Goal: Communication & Community: Answer question/provide support

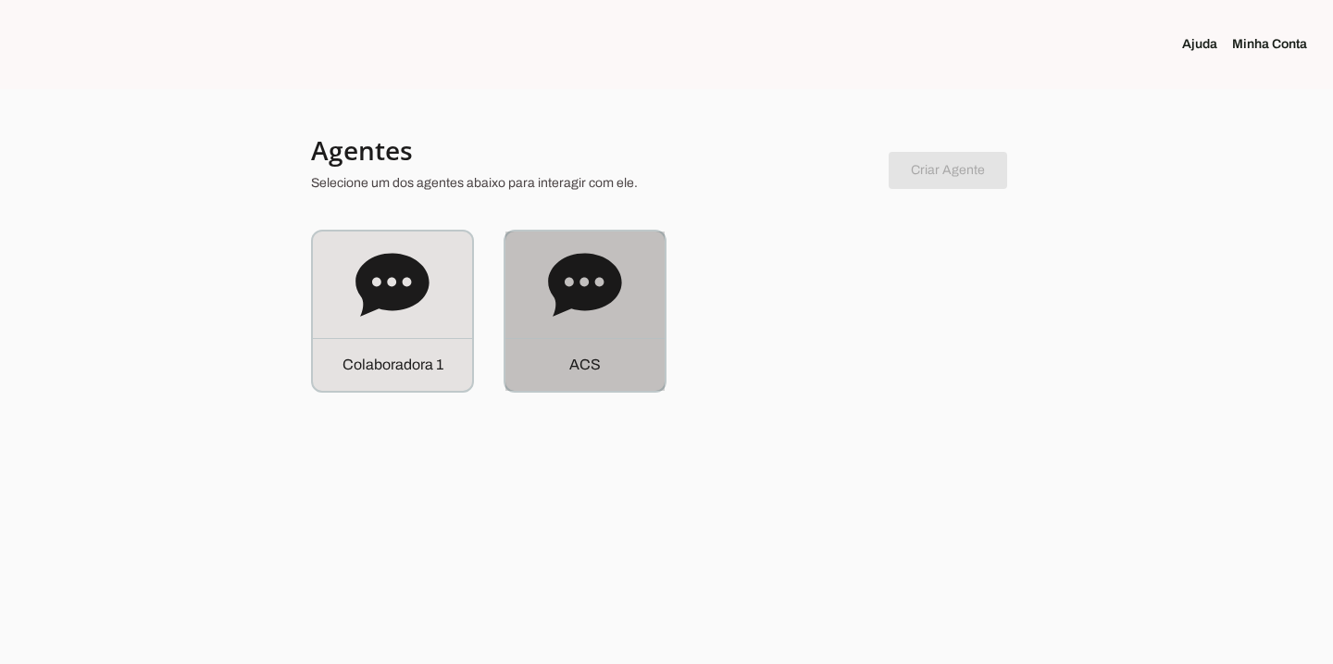
click at [539, 311] on div "A C S" at bounding box center [585, 310] width 159 height 159
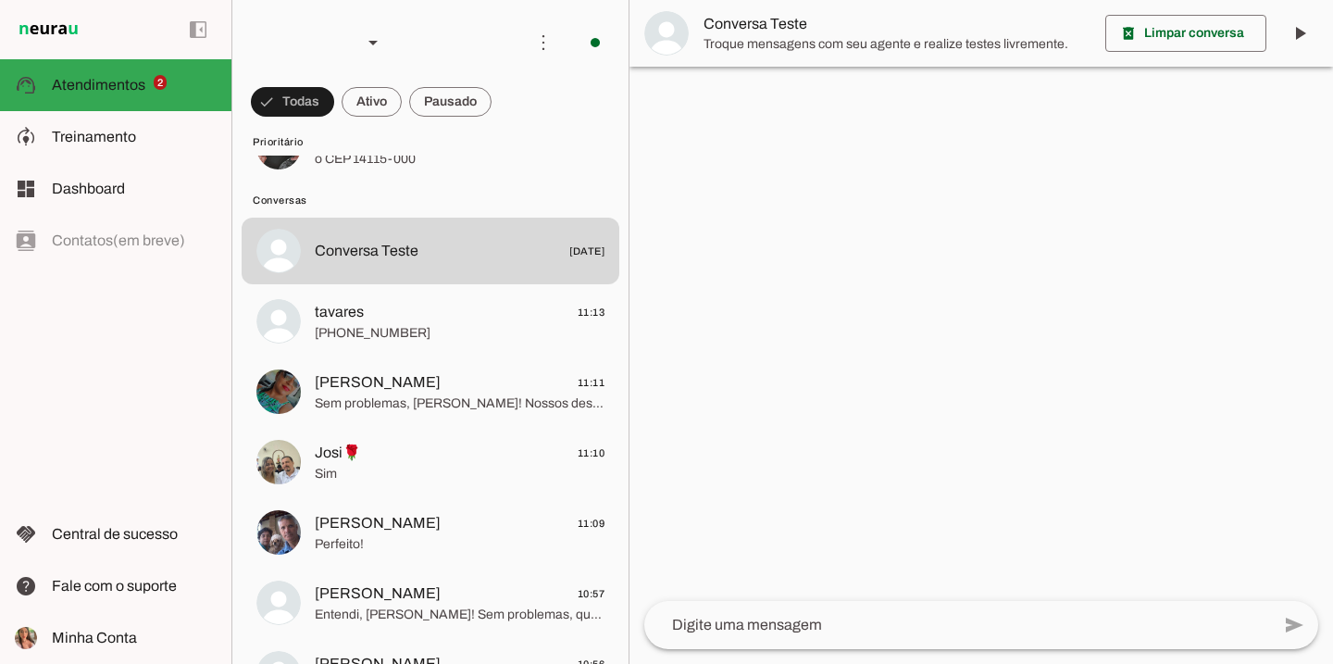
scroll to position [244, 0]
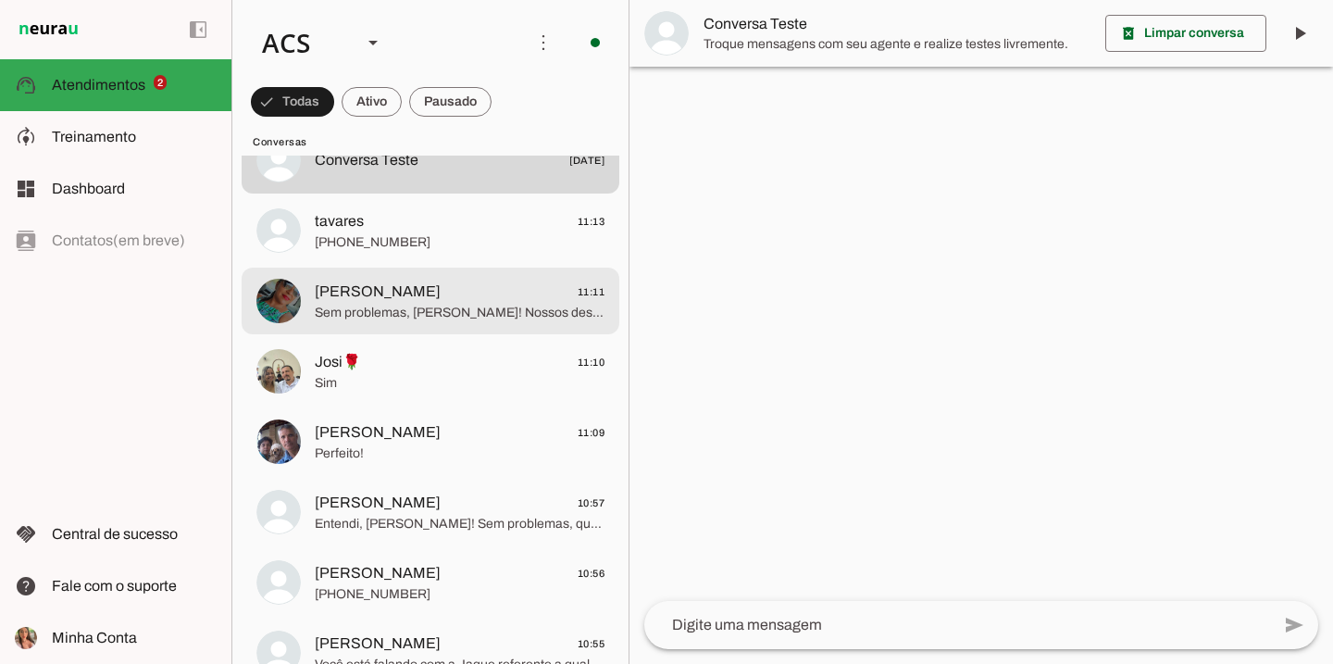
click at [473, 321] on span "Sem problemas, Simone! Nossos designers são especialistas em criar projetos fun…" at bounding box center [460, 313] width 290 height 19
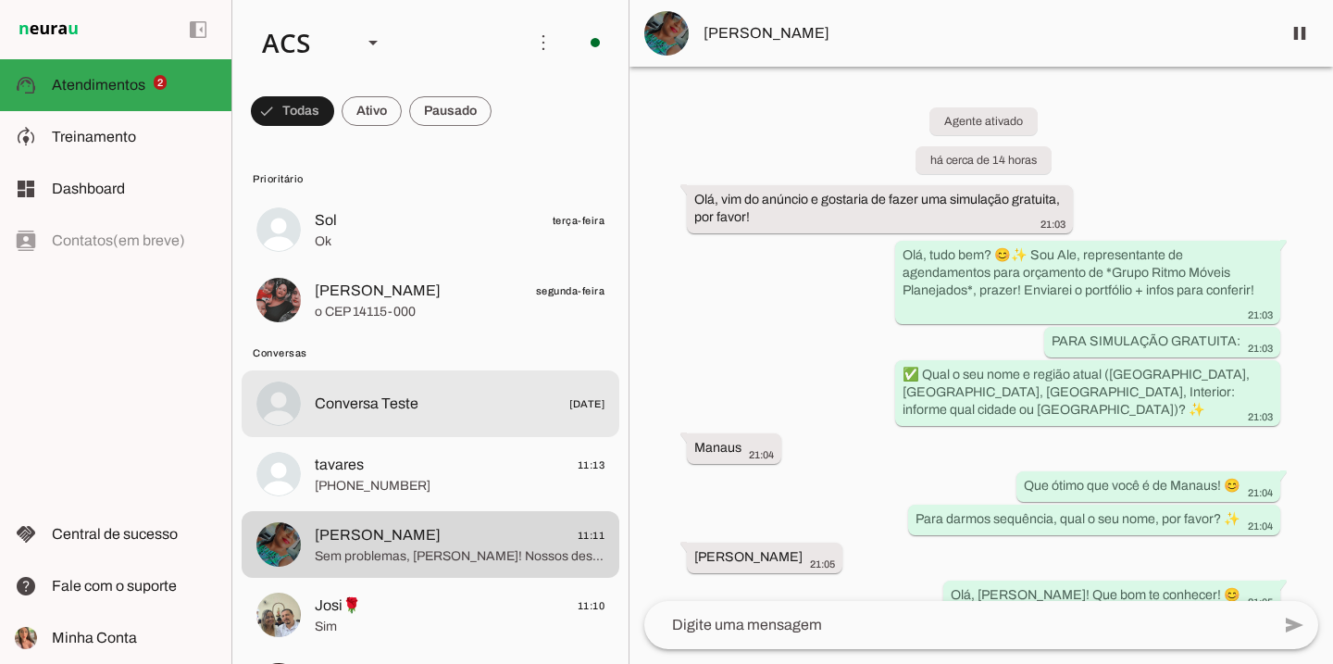
scroll to position [109, 0]
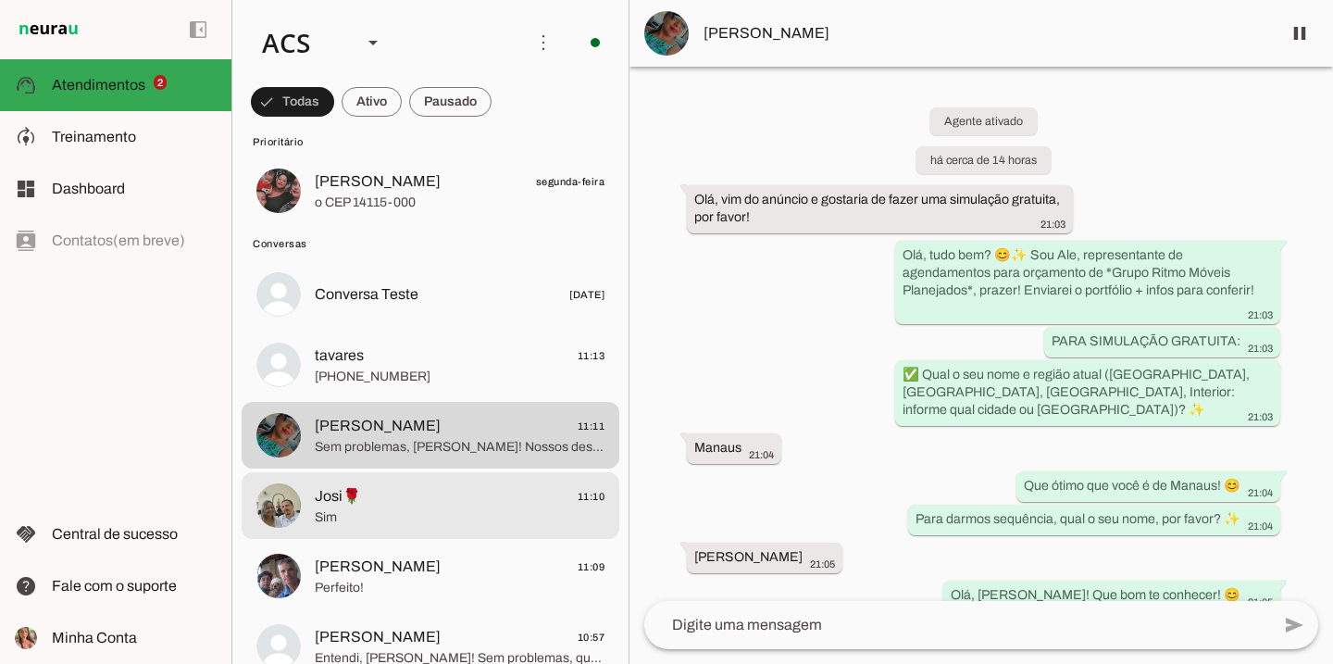
click at [473, 489] on span "Josi🌹 11:10" at bounding box center [460, 496] width 290 height 23
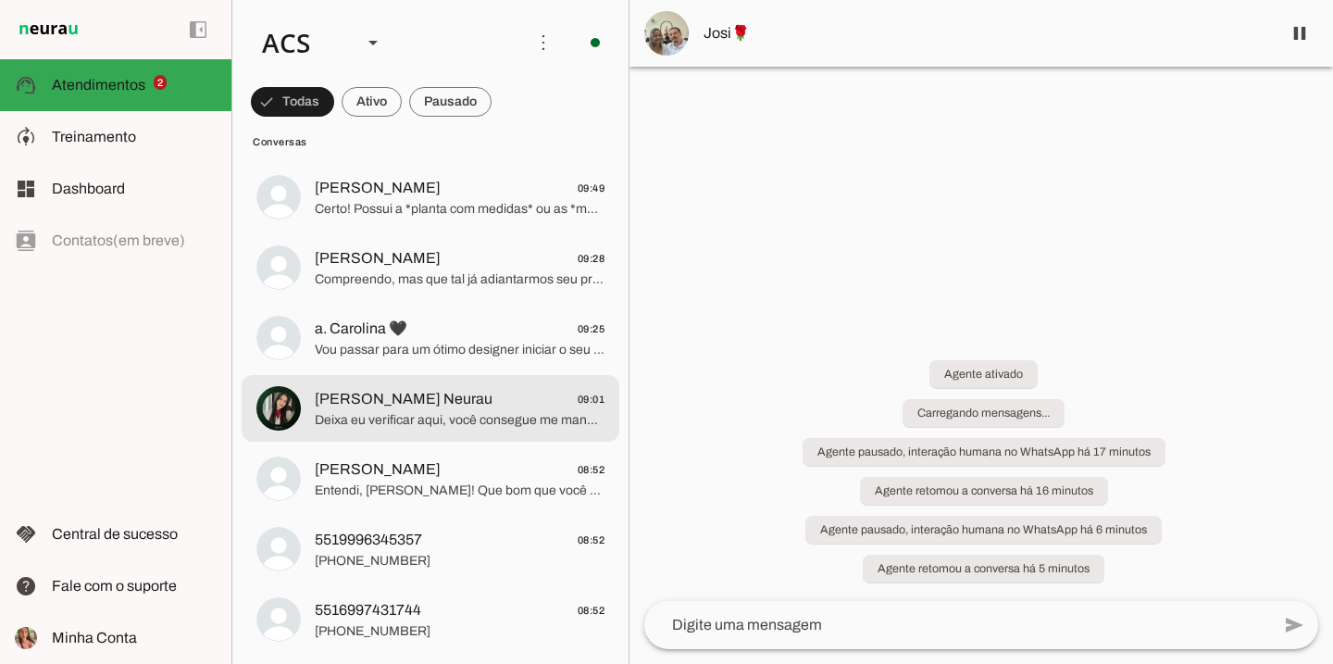
scroll to position [1028, 0]
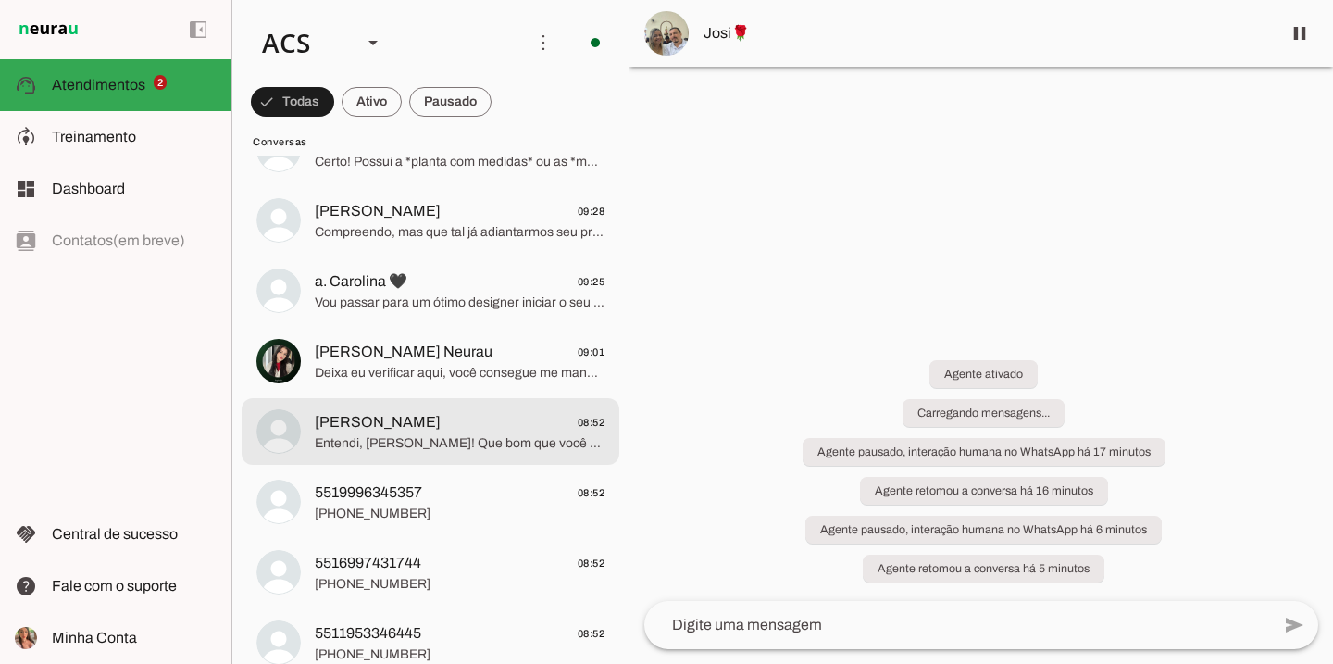
click at [446, 420] on span "Mel 08:52" at bounding box center [460, 422] width 290 height 23
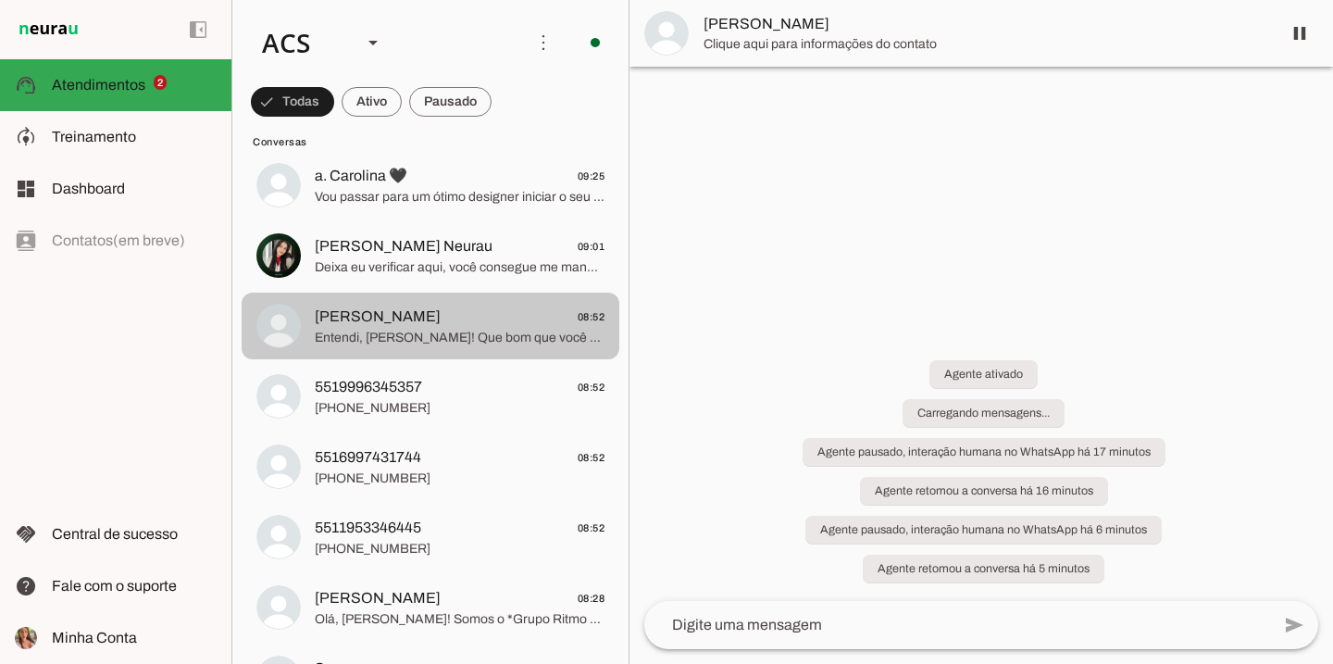
scroll to position [1234, 0]
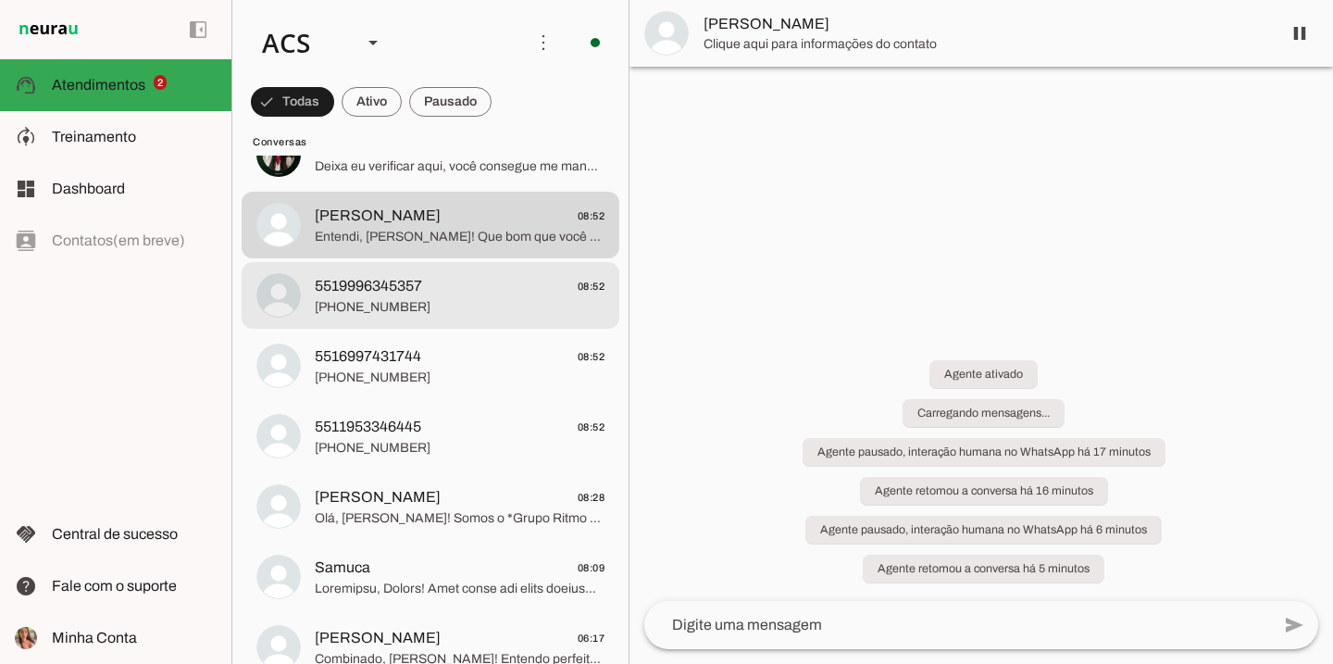
click at [454, 281] on span "5519996345357 08:52" at bounding box center [460, 286] width 290 height 23
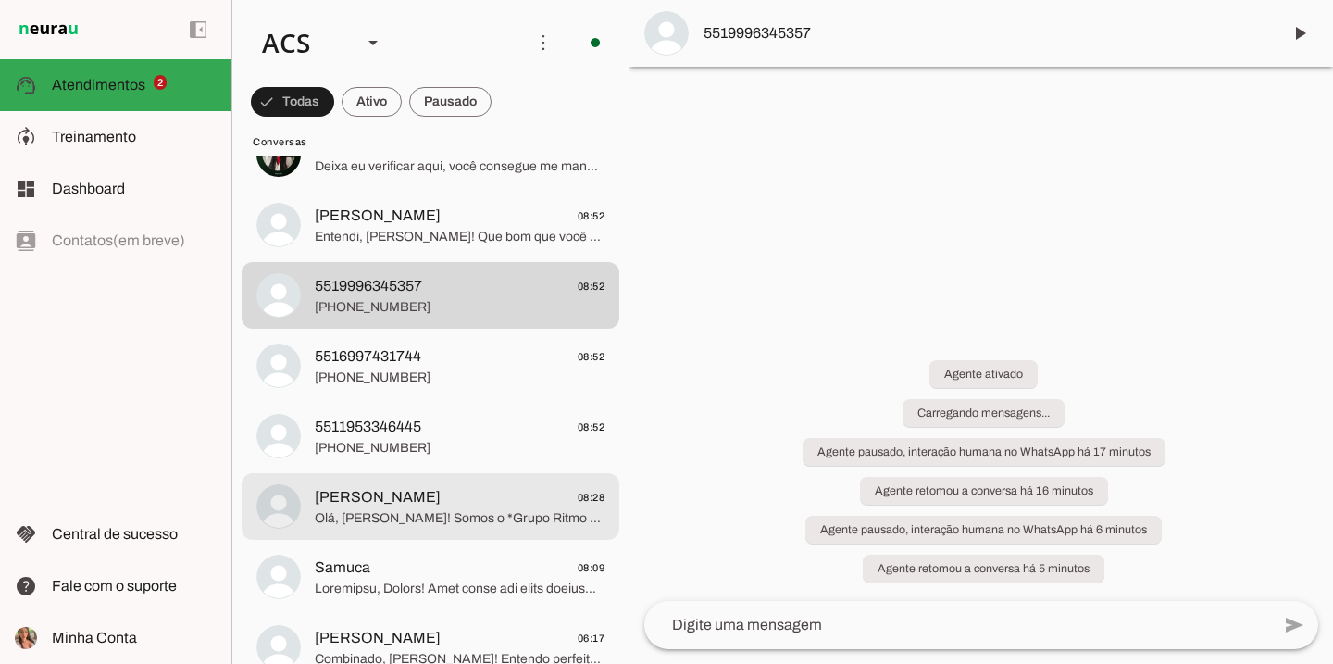
click at [462, 497] on span "Andrea 08:28" at bounding box center [460, 497] width 290 height 23
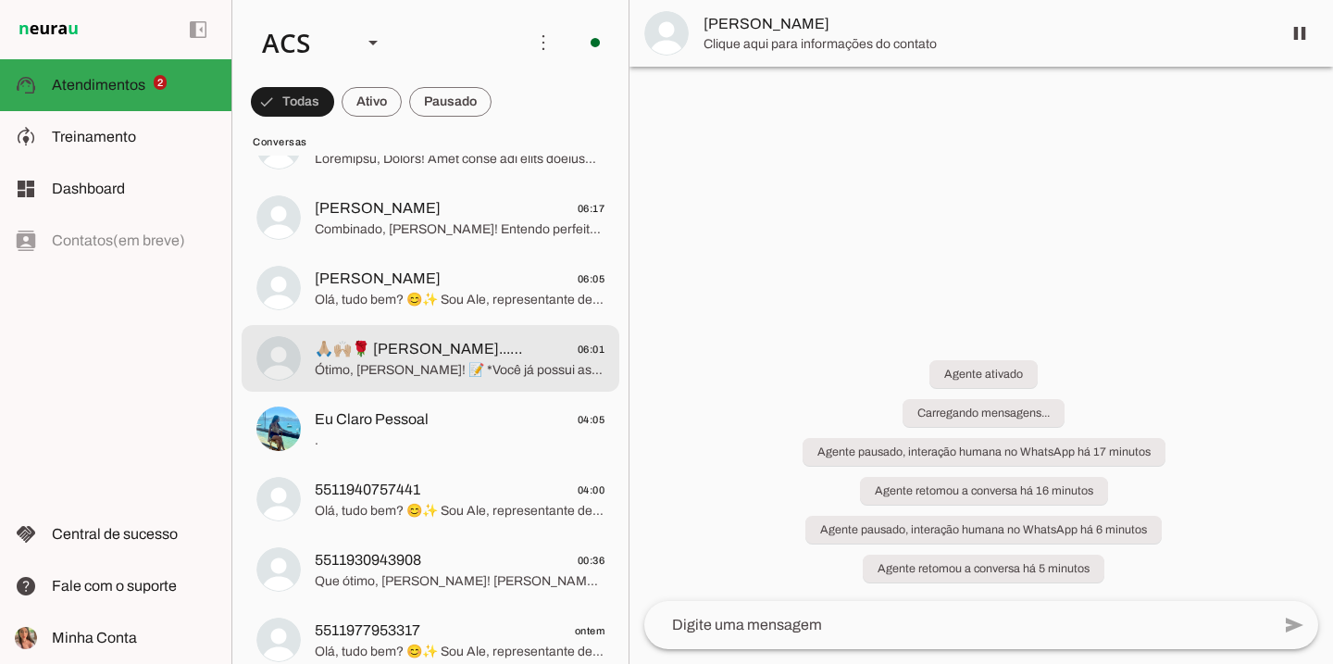
scroll to position [1774, 0]
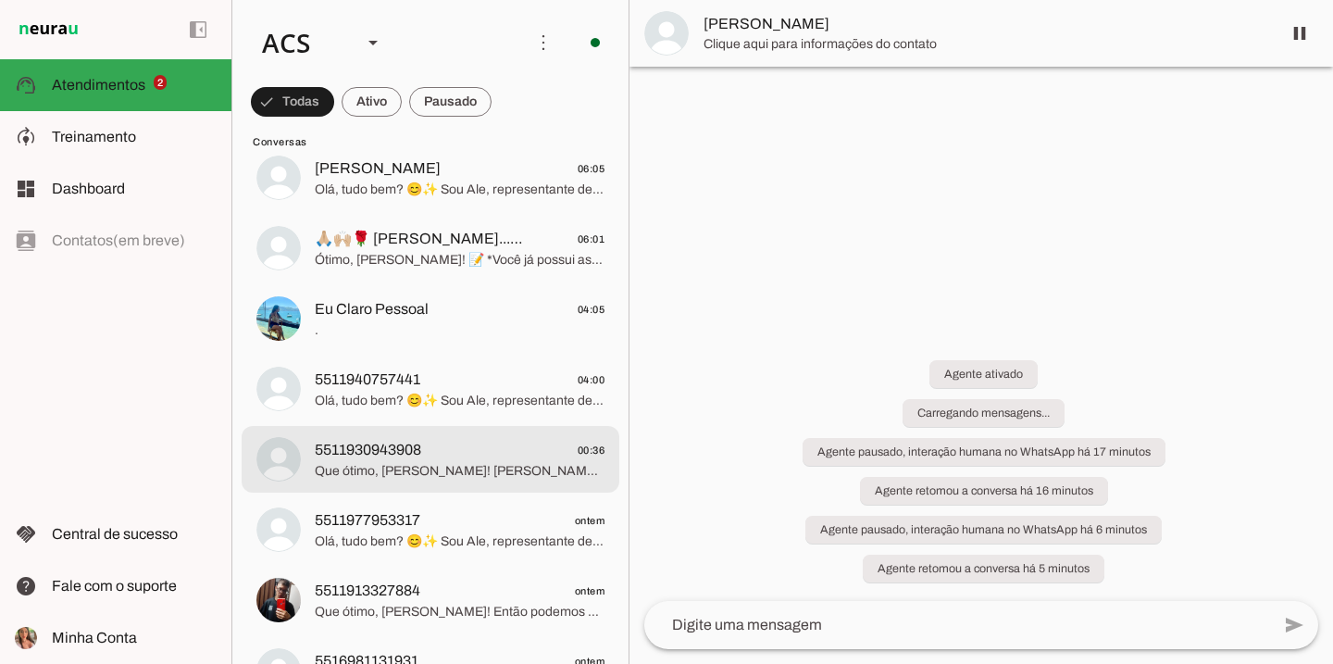
click at [526, 465] on span "Que ótimo, Josue! Ferraz de Vasconcelos fica na Grande São Paulo, perfeito! Vou…" at bounding box center [460, 471] width 290 height 19
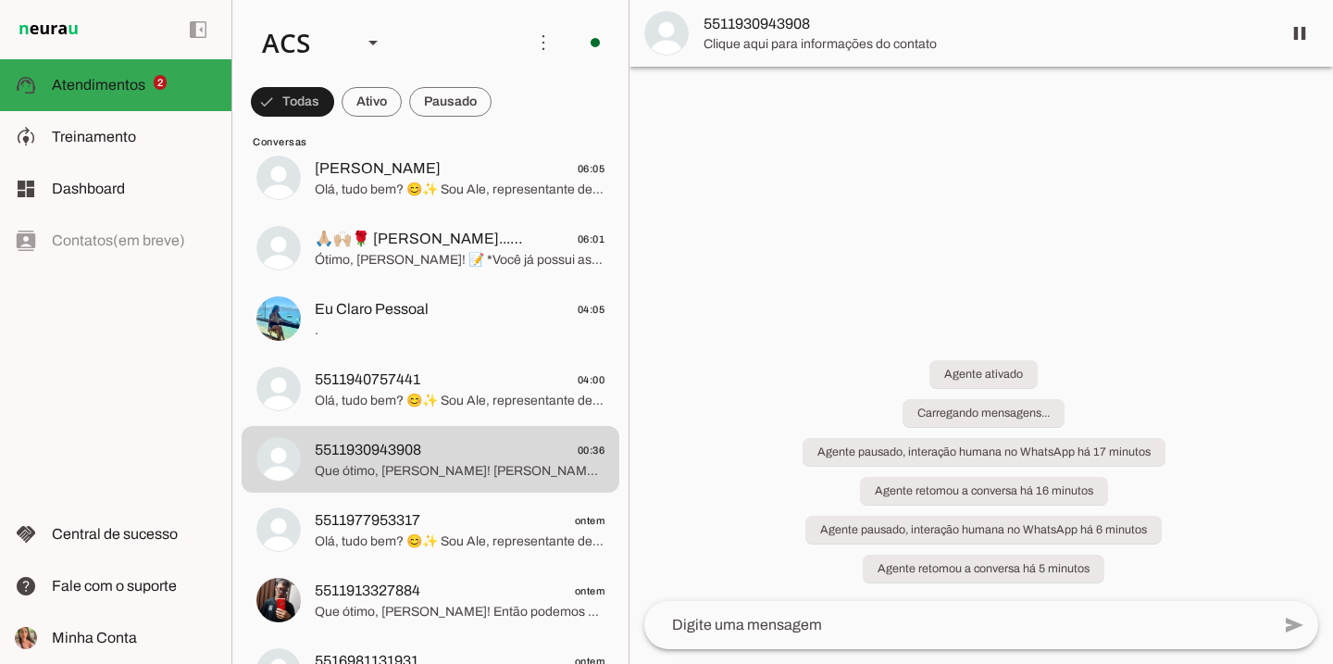
scroll to position [1796, 0]
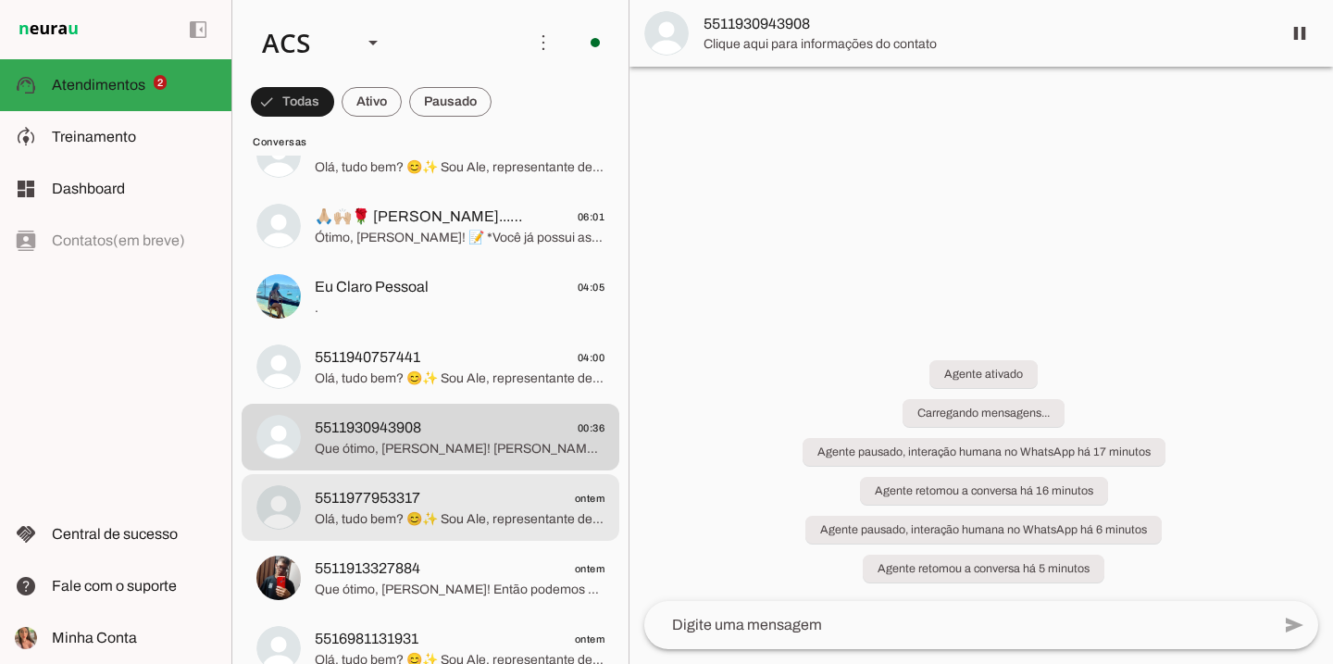
click at [492, 507] on span "5511977953317 ontem" at bounding box center [460, 498] width 290 height 23
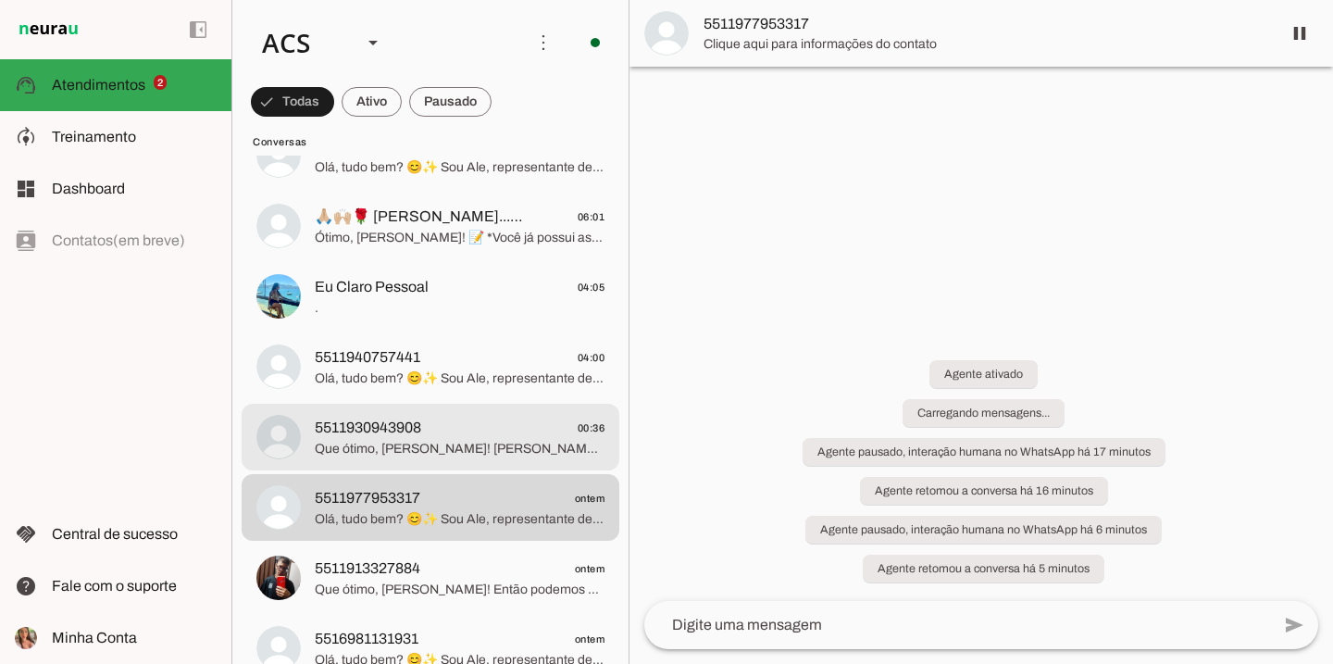
click at [495, 407] on md-item "5511930943908 00:36 Que ótimo, Josue! Ferraz de Vasconcelos fica na Grande São …" at bounding box center [431, 437] width 378 height 67
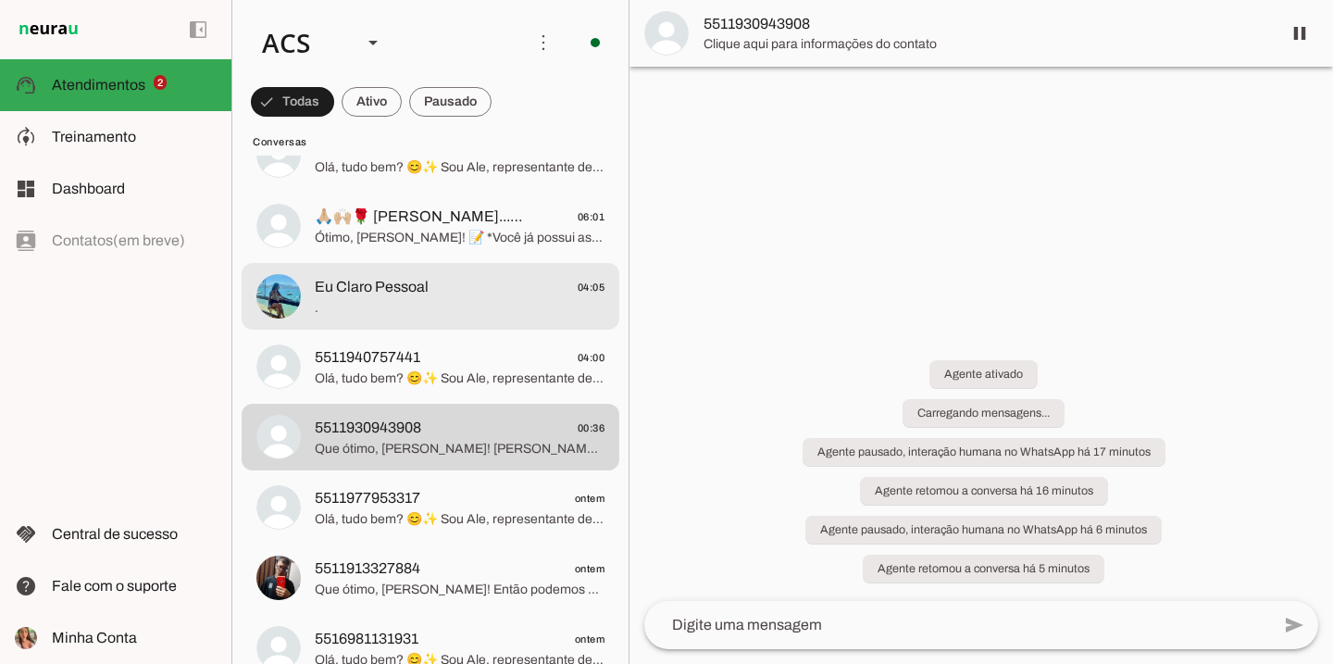
click at [477, 300] on span "." at bounding box center [460, 308] width 290 height 19
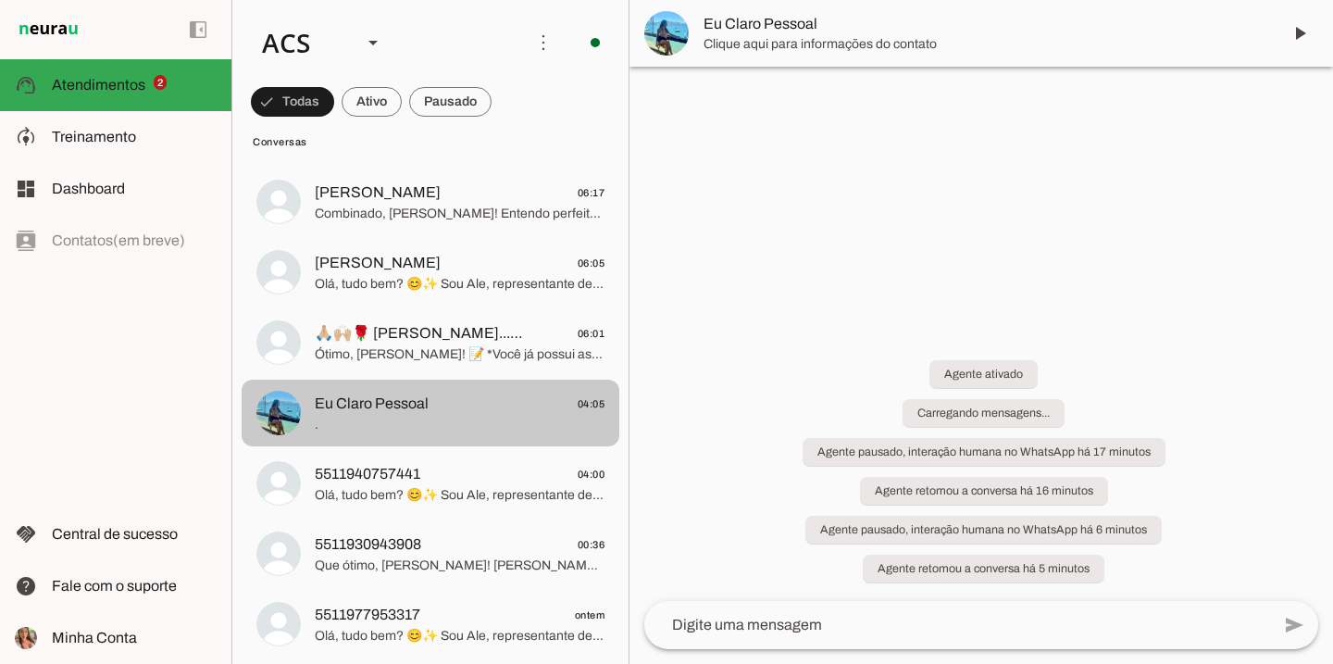
scroll to position [1555, 0]
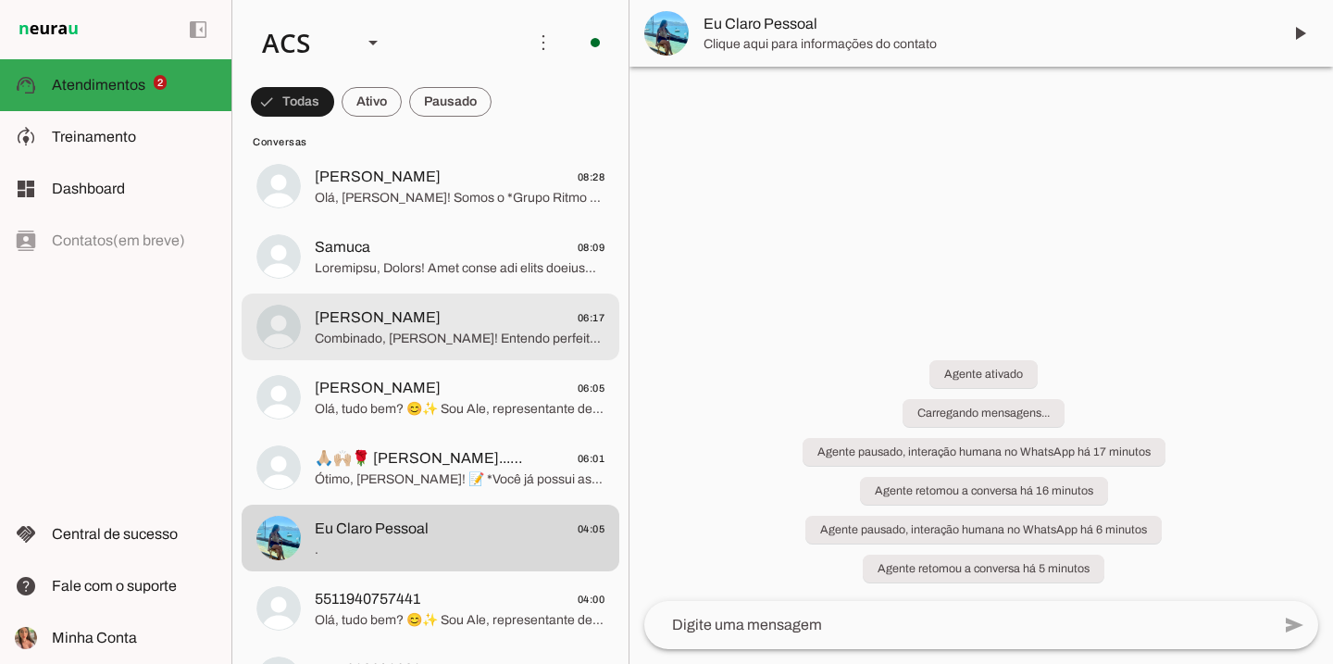
click at [476, 316] on span "Fernanda Simoura 06:17" at bounding box center [460, 317] width 290 height 23
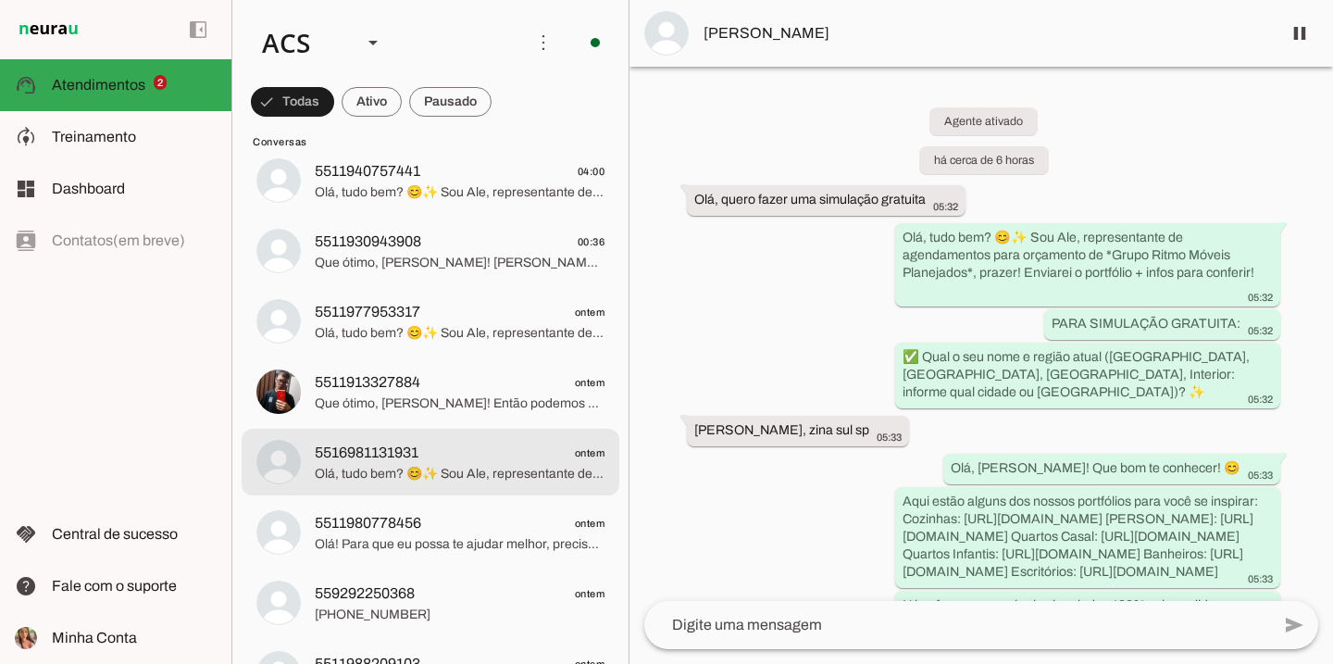
scroll to position [2090, 0]
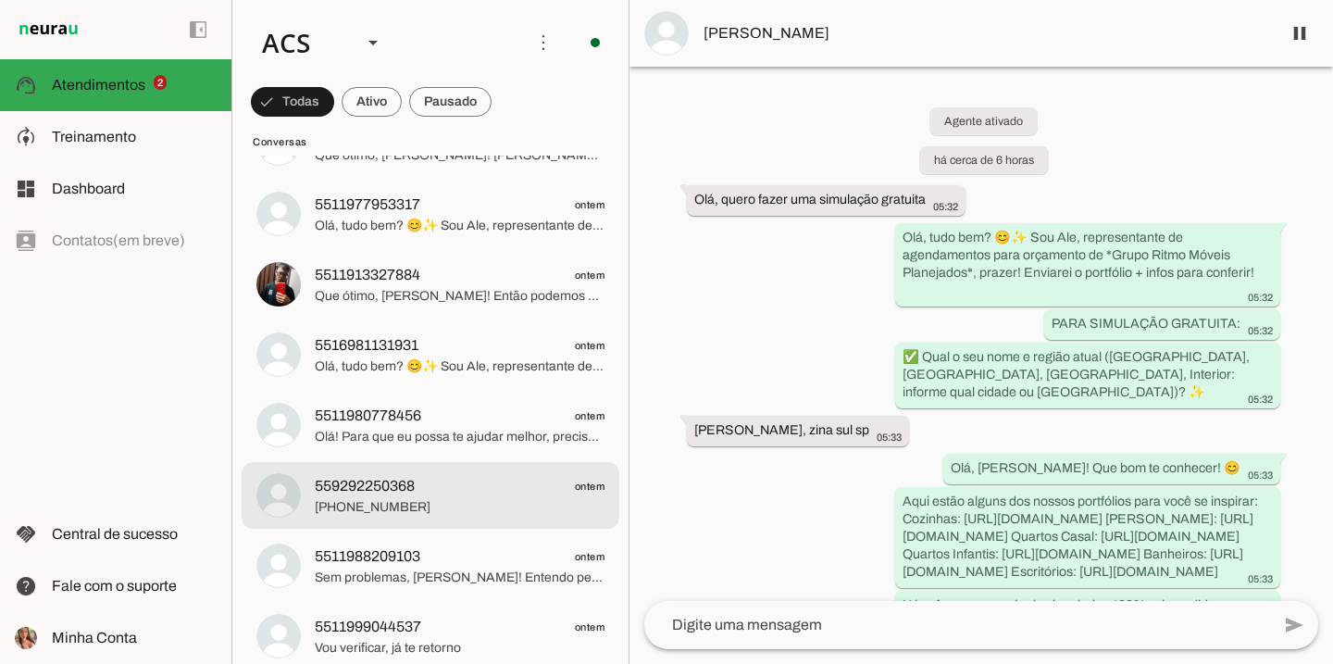
click at [449, 481] on span "559292250368 ontem" at bounding box center [460, 486] width 290 height 23
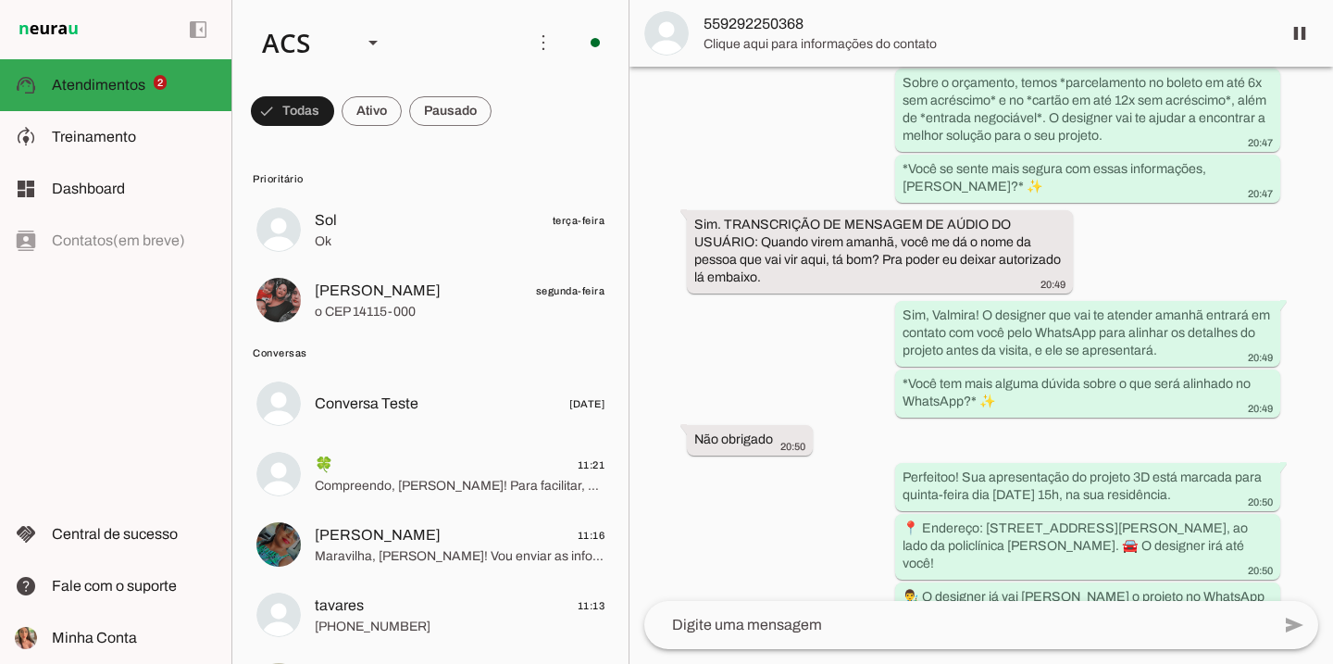
scroll to position [4706, 0]
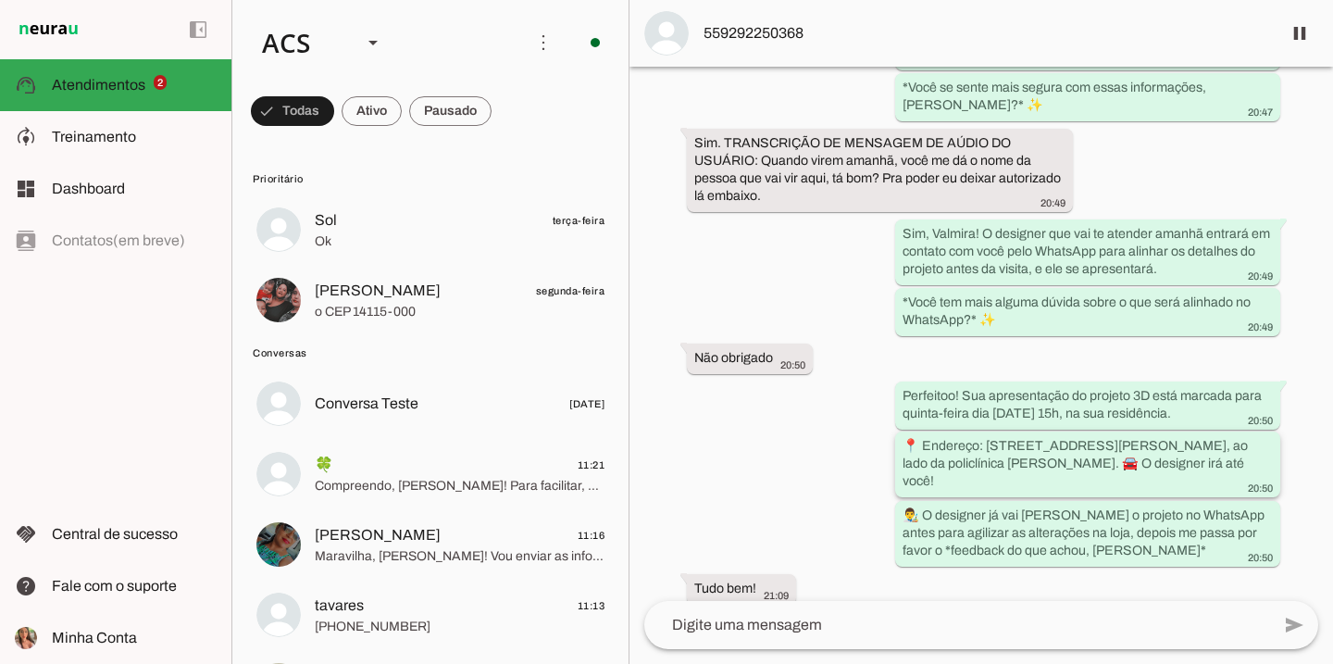
drag, startPoint x: 983, startPoint y: 427, endPoint x: 1142, endPoint y: 428, distance: 158.3
click at [0, 0] on slot "📍 Endereço: Avenida Getúlio Vargas 361, edifício Monte Carlo, apartamento 102, …" at bounding box center [0, 0] width 0 height 0
drag, startPoint x: 926, startPoint y: 446, endPoint x: 1137, endPoint y: 428, distance: 211.9
click at [0, 0] on slot "📍 Endereço: Avenida Getúlio Vargas 361, edifício Monte Carlo, apartamento 102, …" at bounding box center [0, 0] width 0 height 0
drag, startPoint x: 1152, startPoint y: 426, endPoint x: 931, endPoint y: 449, distance: 222.5
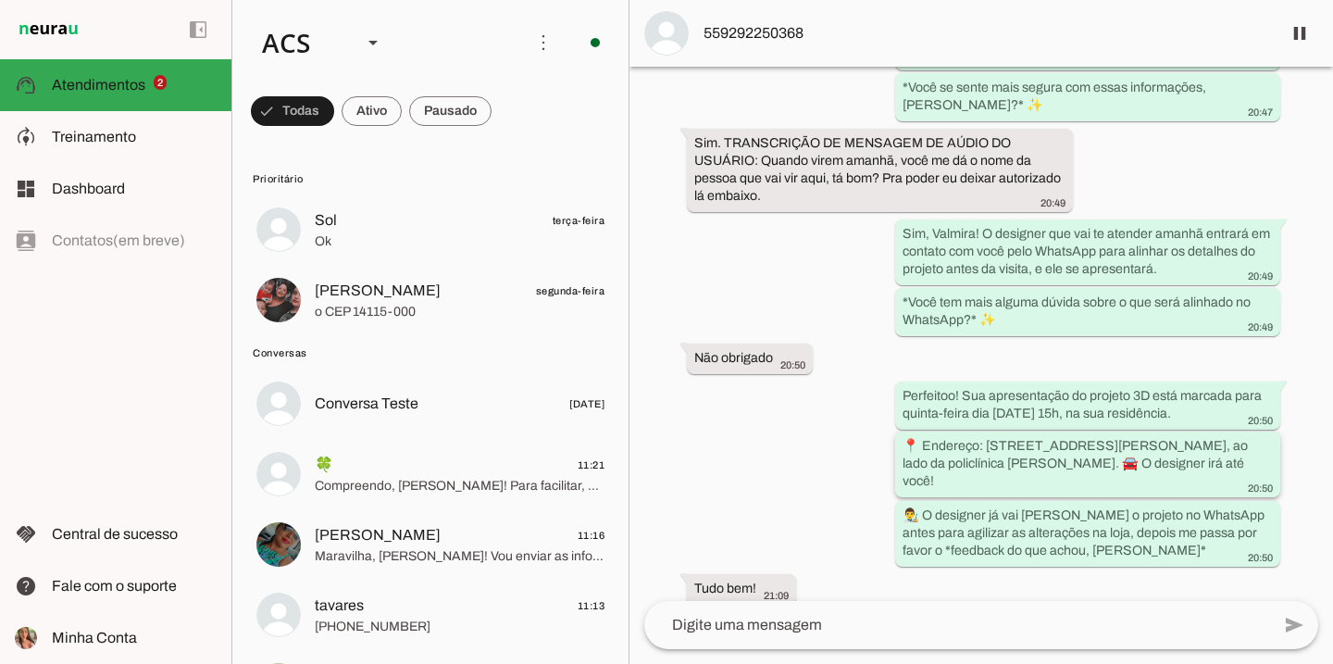
click at [0, 0] on slot "📍 Endereço: Avenida Getúlio Vargas 361, edifício Monte Carlo, apartamento 102, …" at bounding box center [0, 0] width 0 height 0
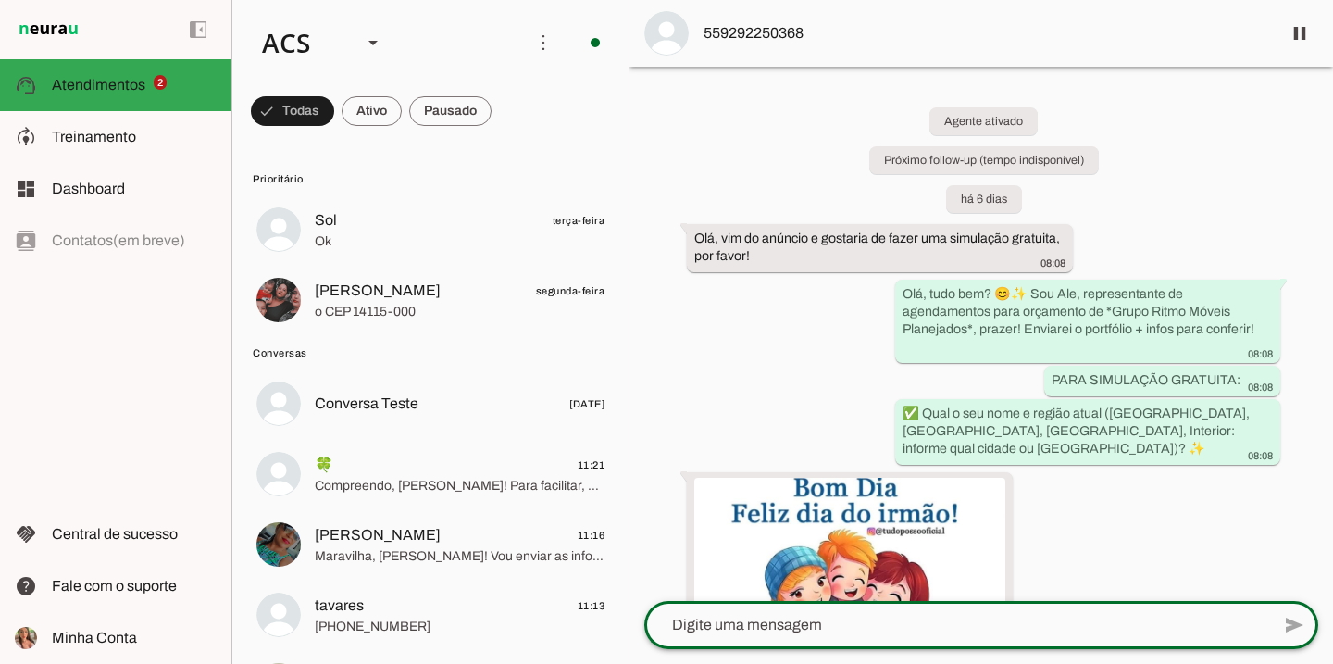
click at [1009, 619] on textarea at bounding box center [957, 625] width 626 height 22
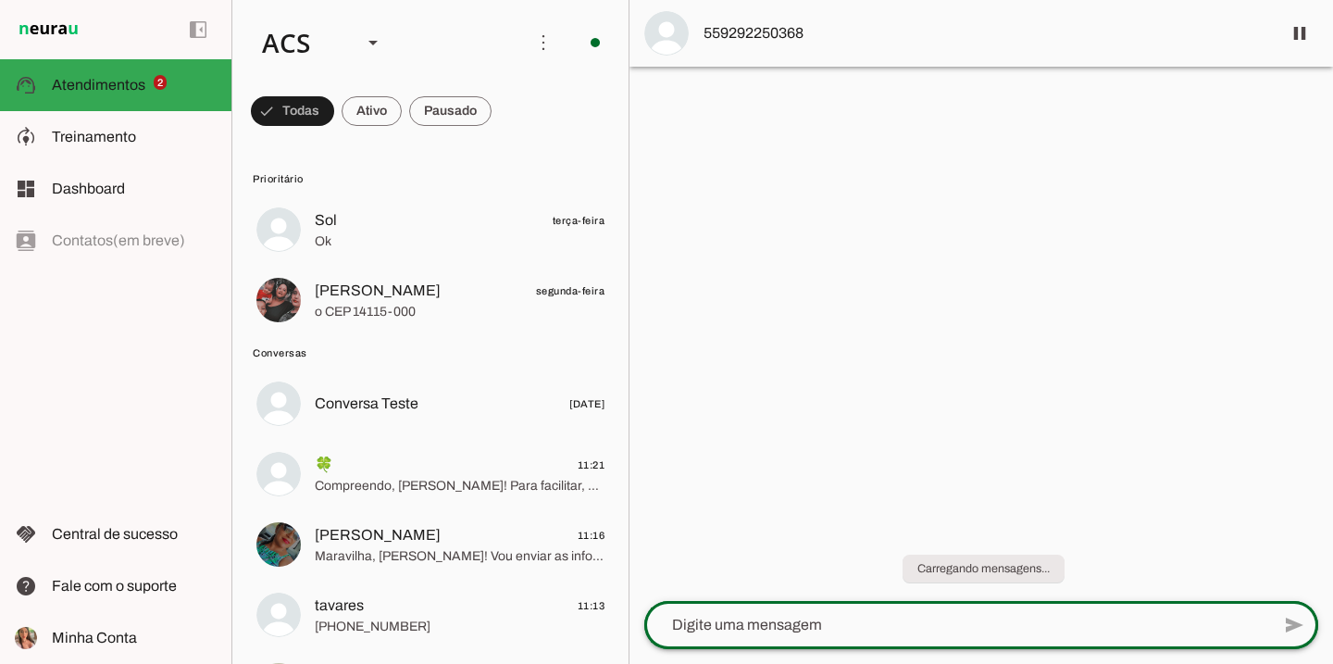
click at [964, 607] on div at bounding box center [957, 625] width 626 height 48
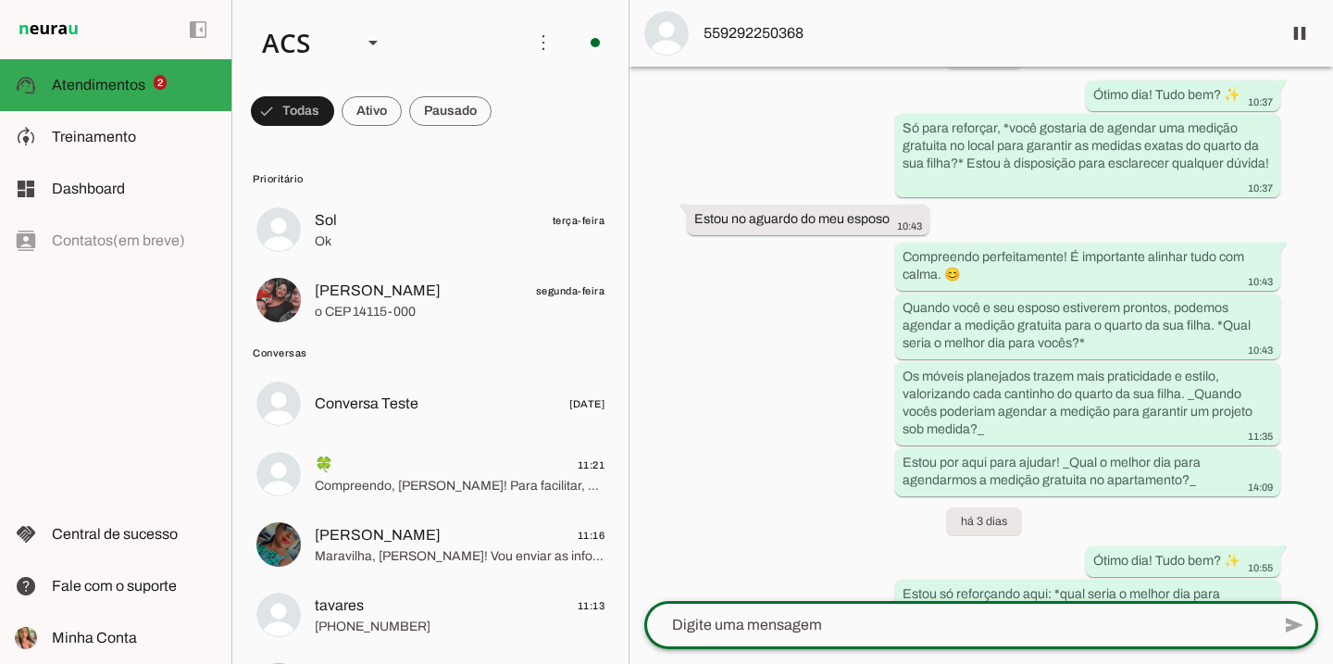
scroll to position [2692, 0]
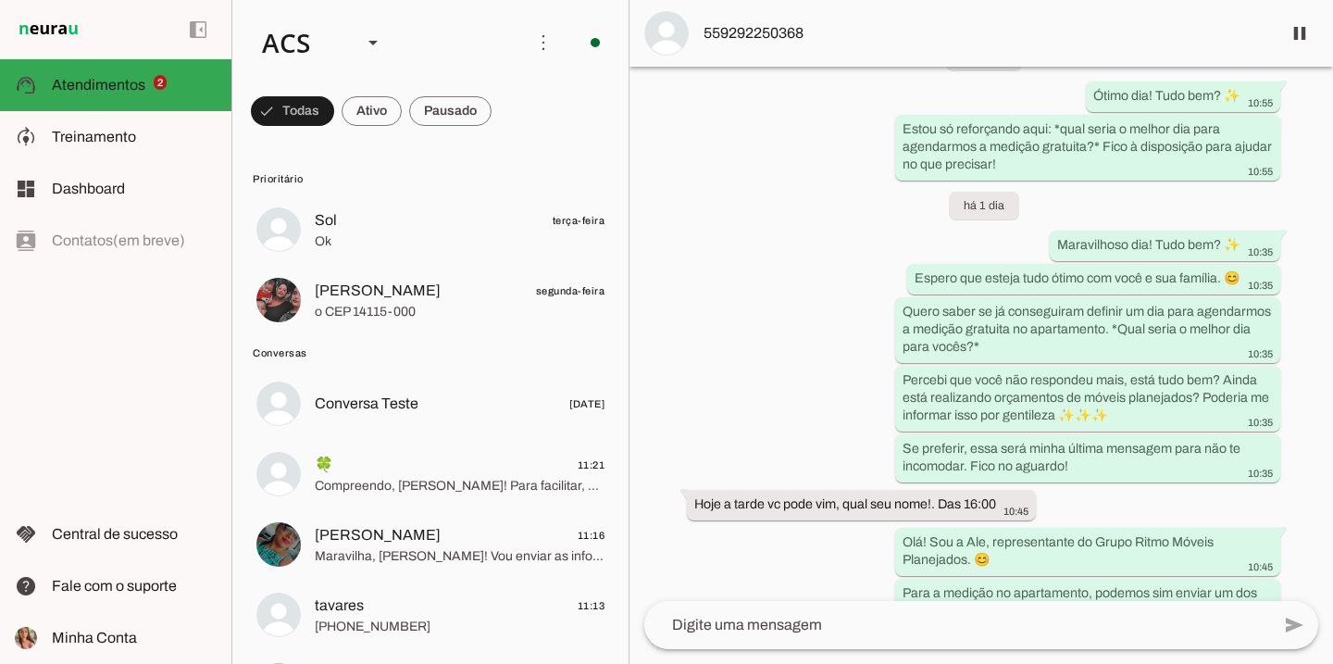
drag, startPoint x: 809, startPoint y: 36, endPoint x: 701, endPoint y: 33, distance: 108.4
click at [701, 33] on md-item "559292250368" at bounding box center [982, 33] width 704 height 67
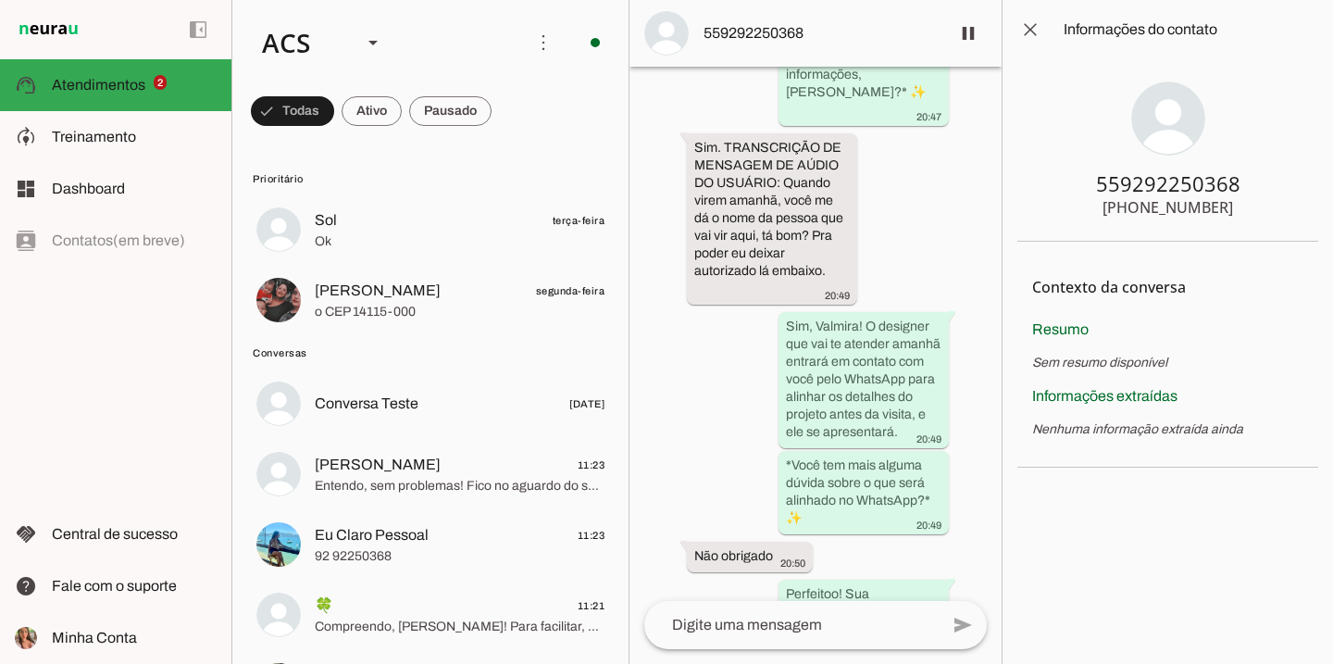
scroll to position [8973, 0]
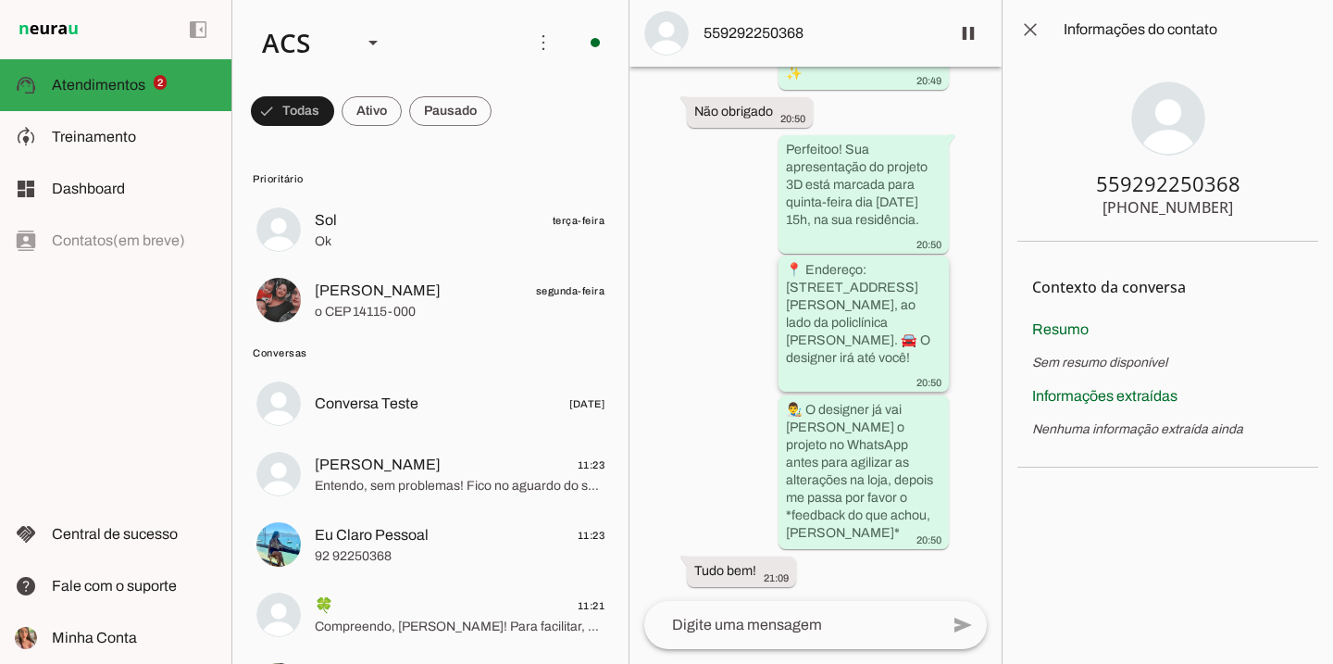
drag, startPoint x: 785, startPoint y: 263, endPoint x: 850, endPoint y: 354, distance: 111.5
click at [0, 0] on slot "📍 Endereço: Avenida Getúlio Vargas 361, edifício Monte Carlo, apartamento 102, …" at bounding box center [0, 0] width 0 height 0
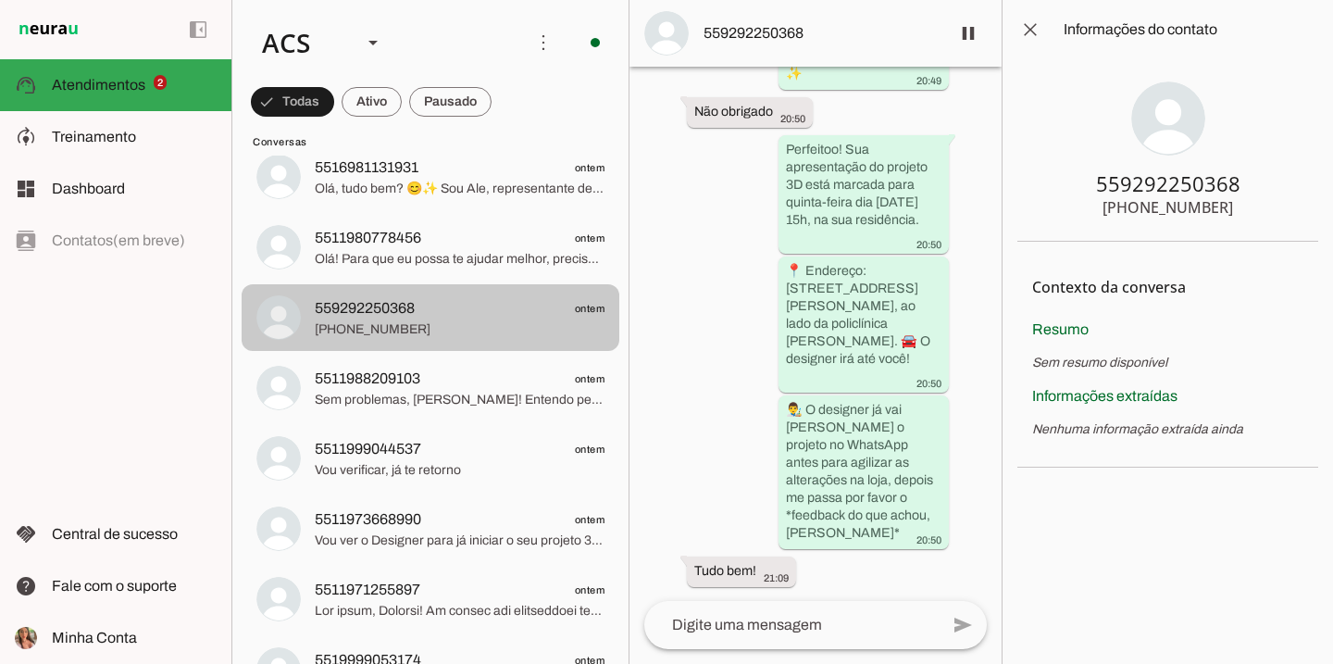
scroll to position [2496, 0]
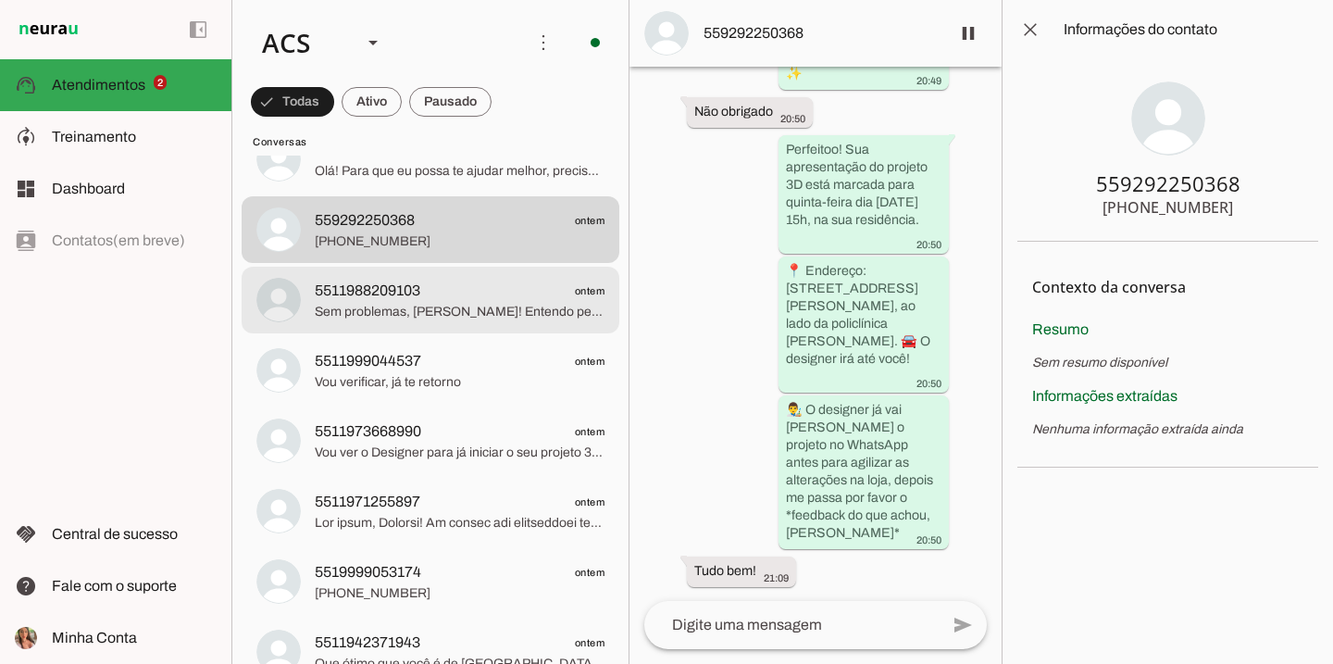
click at [523, 317] on span "Sem problemas, Roberta! Entendo perfeitamente. Podemos enviar um dos nossos des…" at bounding box center [460, 312] width 290 height 19
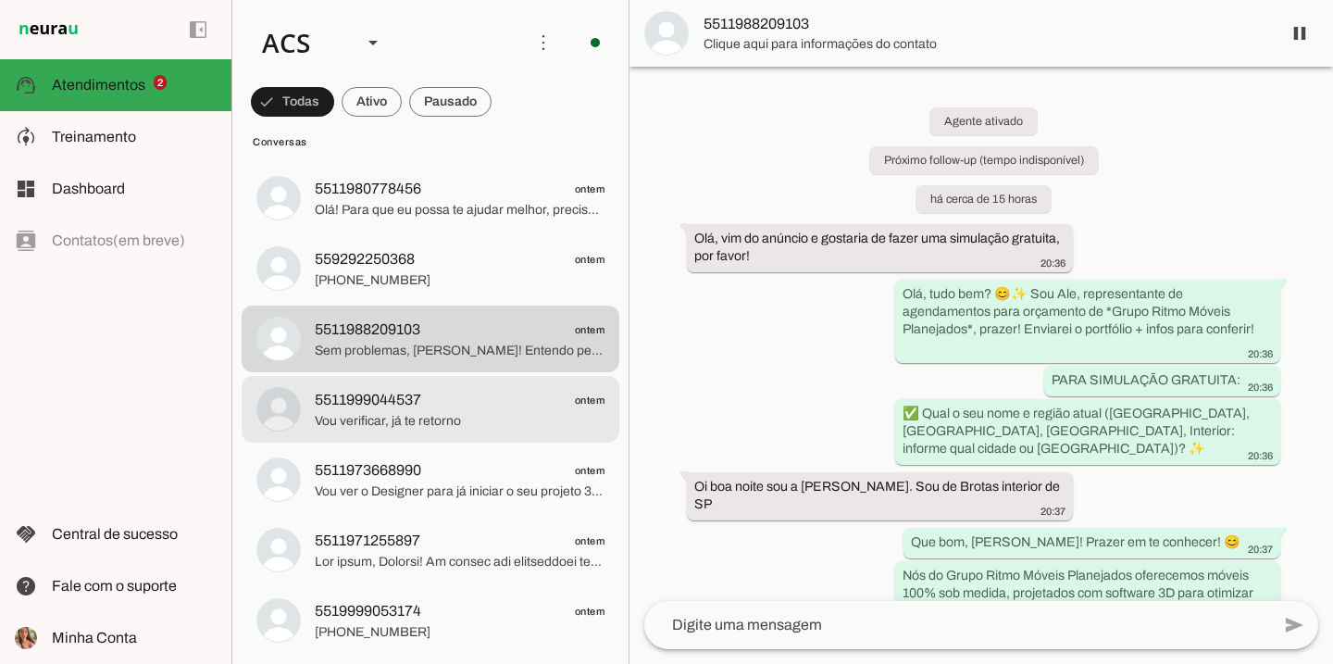
scroll to position [2461, 0]
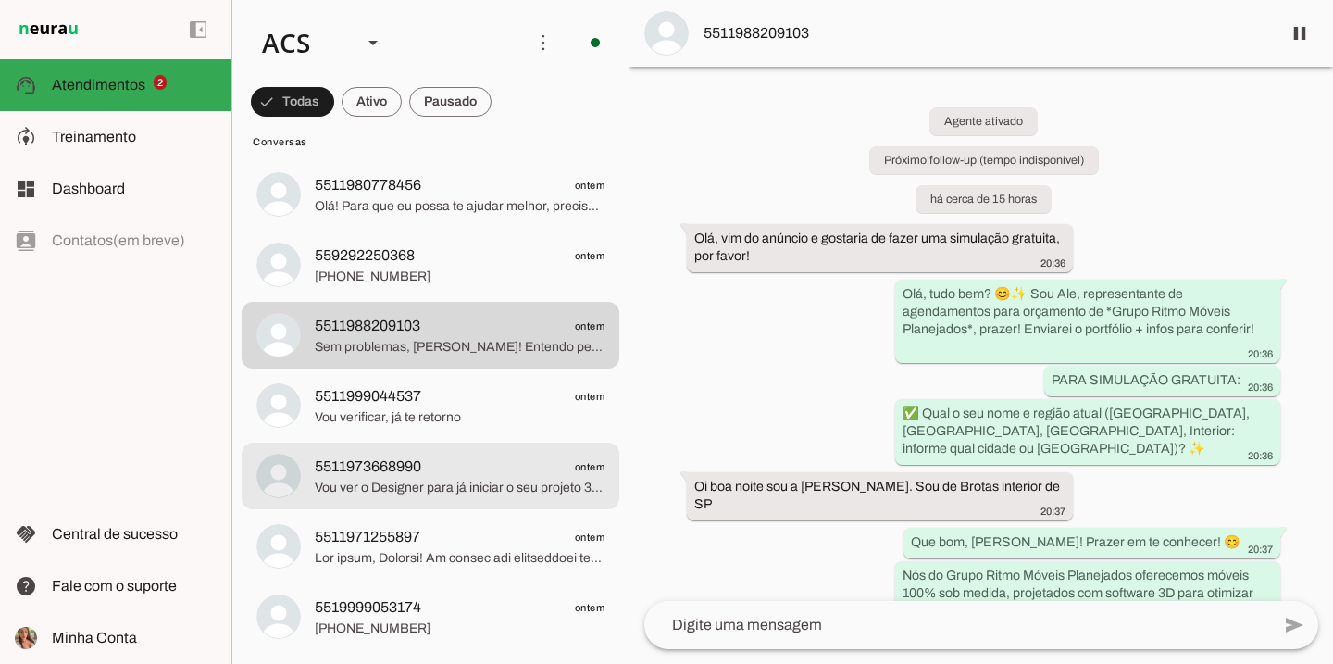
click at [408, 472] on span "5511973668990" at bounding box center [368, 467] width 106 height 22
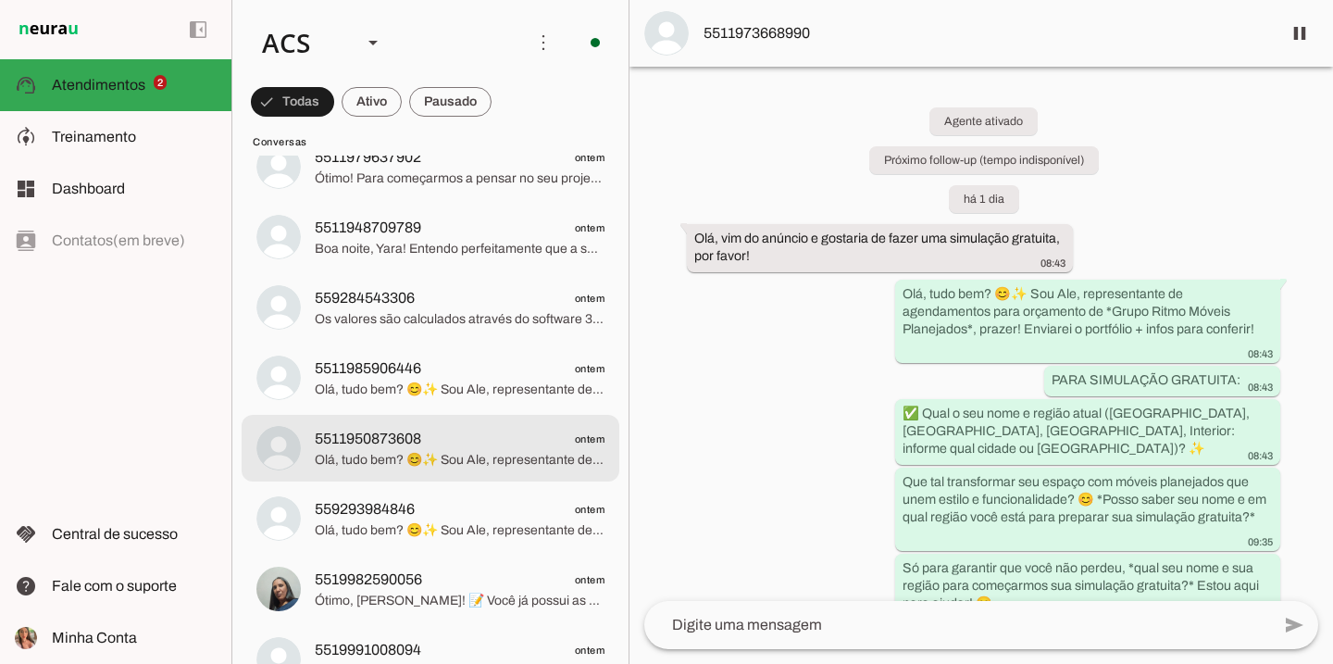
scroll to position [3082, 0]
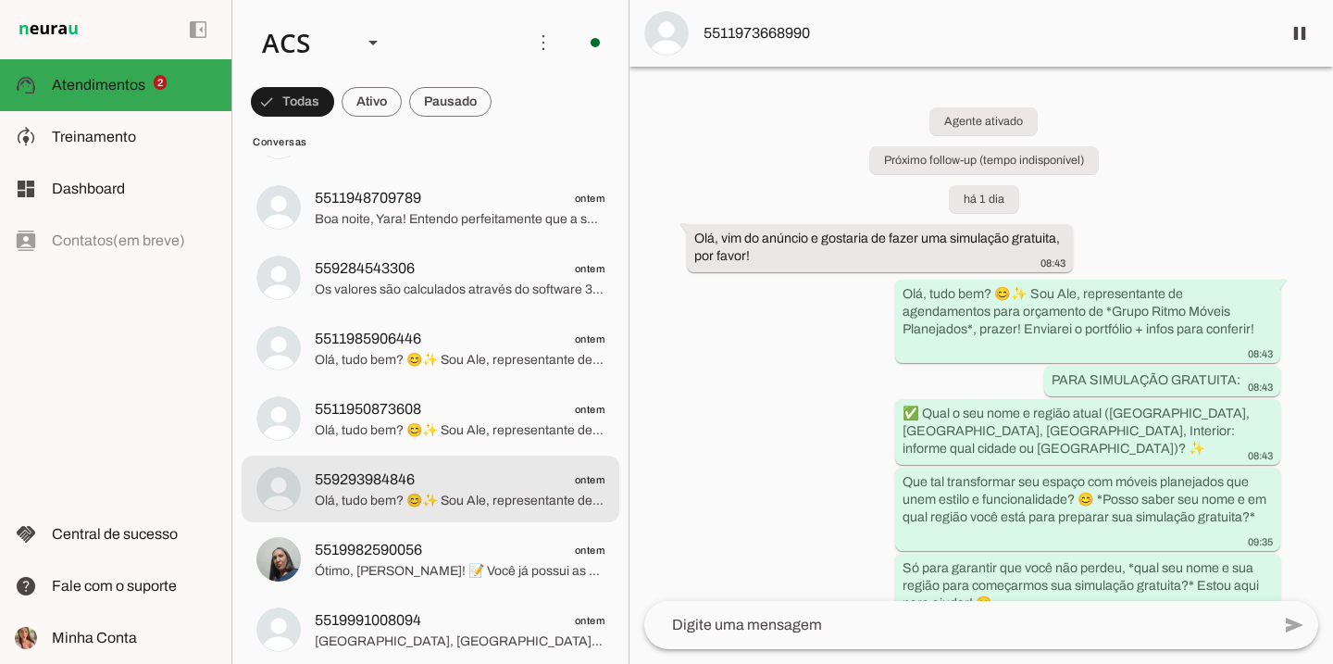
click at [422, 469] on span "559293984846 ontem" at bounding box center [460, 480] width 290 height 23
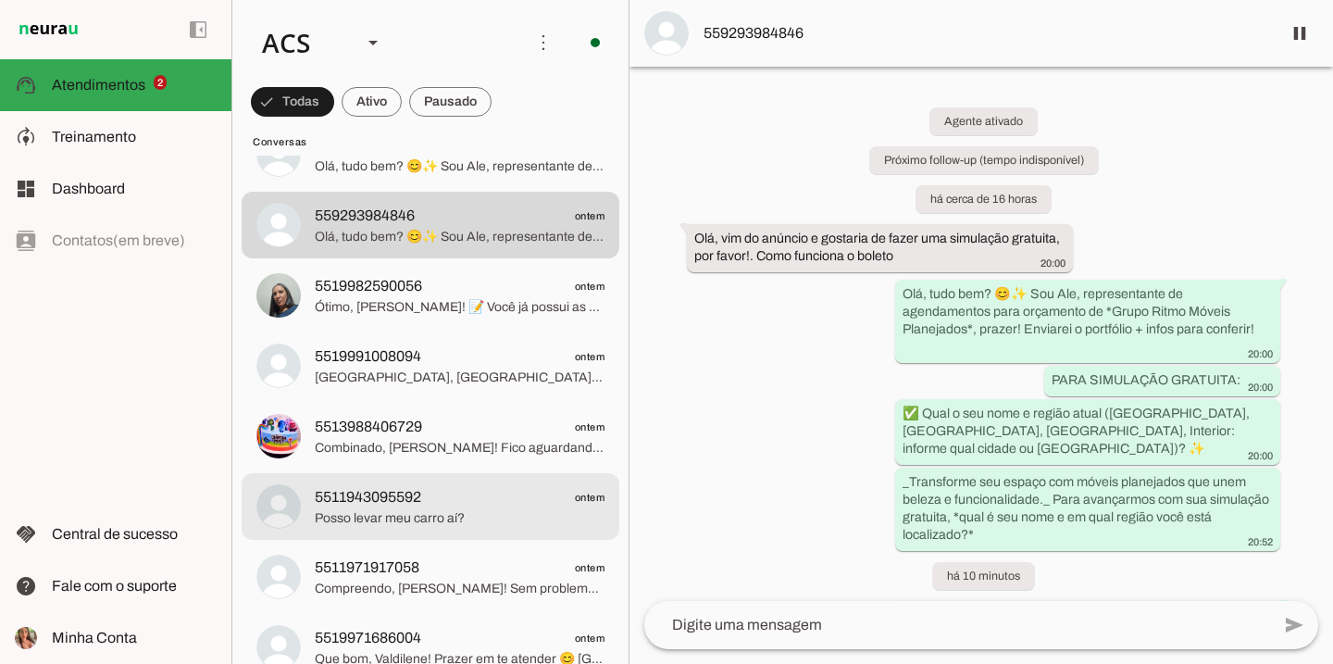
scroll to position [3373, 0]
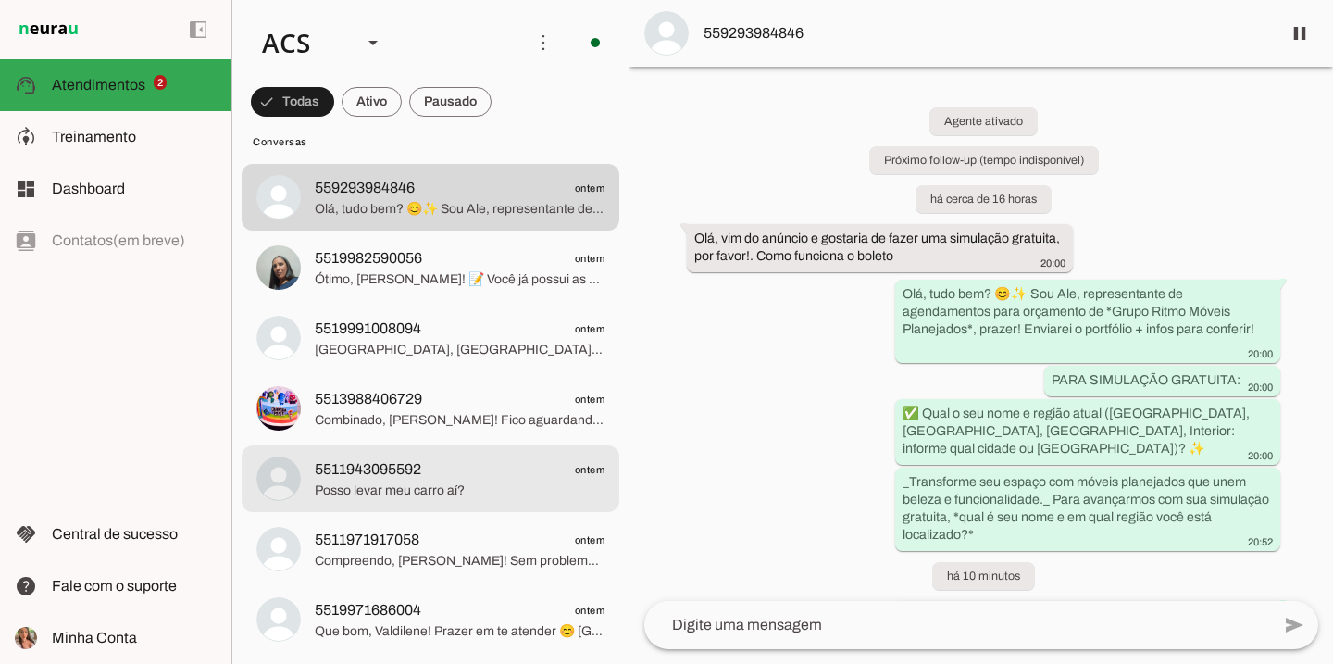
click at [381, 482] on span "Posso levar meu carro aí?" at bounding box center [460, 490] width 290 height 19
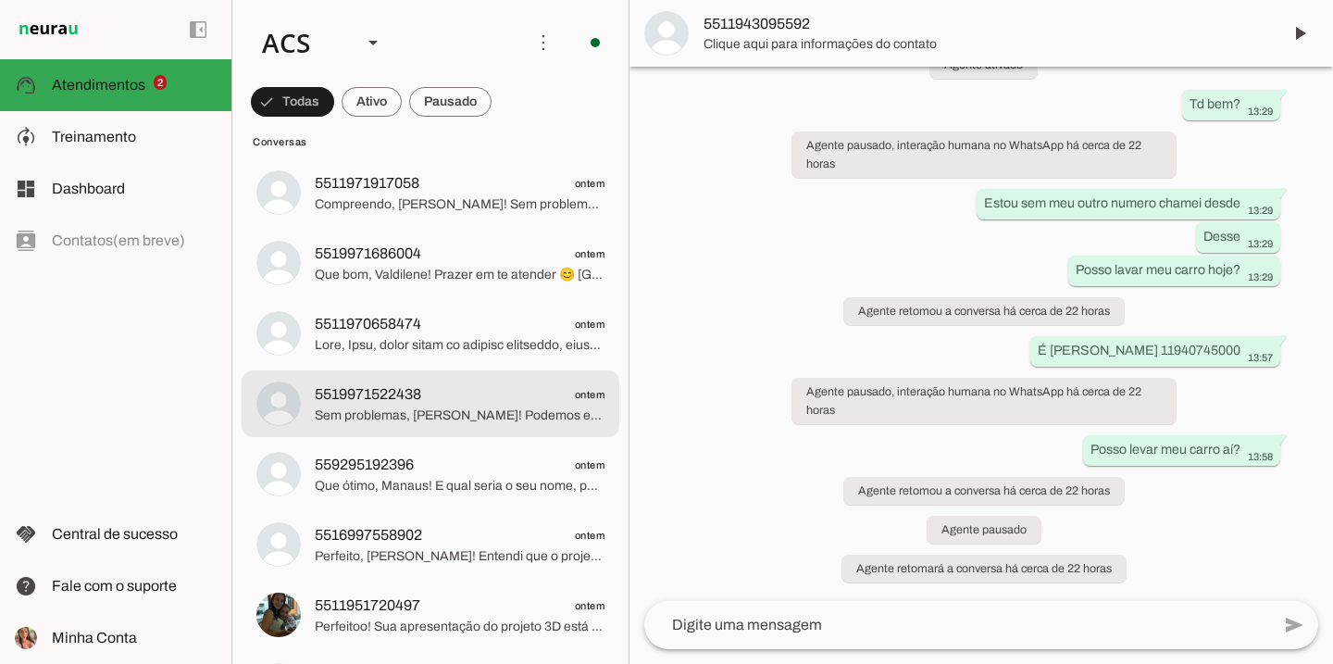
scroll to position [3753, 0]
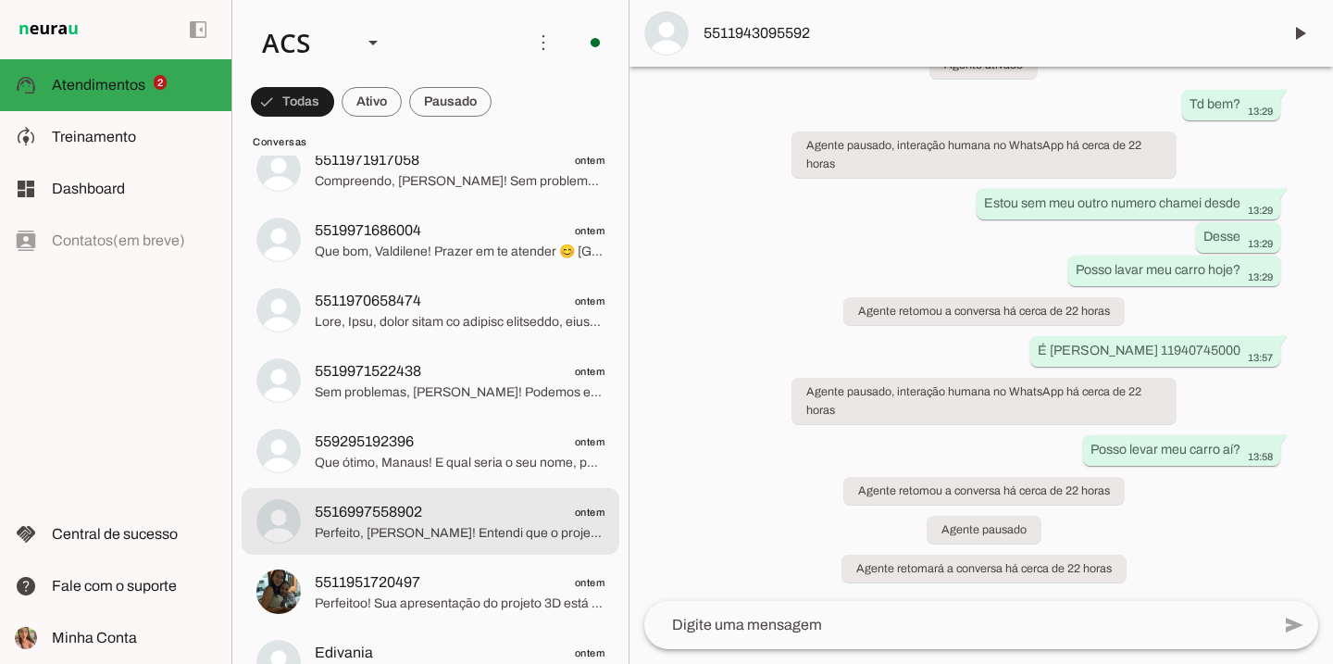
click at [406, 499] on div at bounding box center [460, 521] width 290 height 45
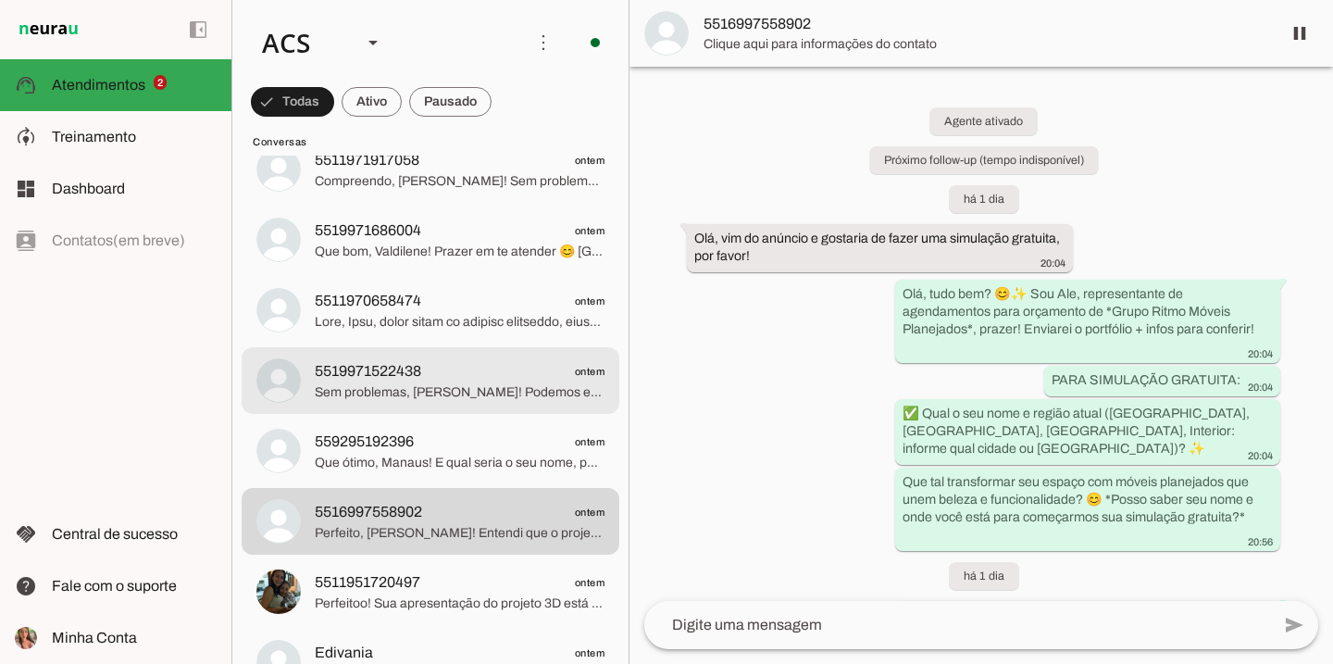
scroll to position [3996, 0]
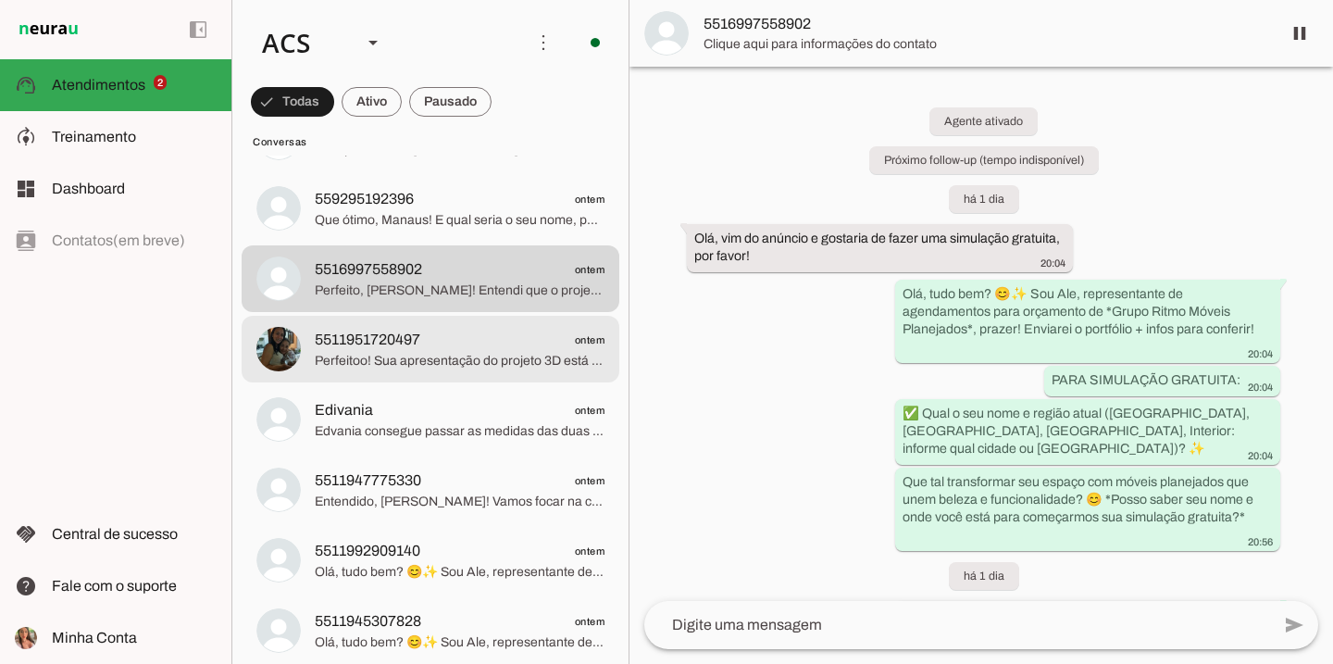
click at [421, 371] on div at bounding box center [460, 349] width 290 height 45
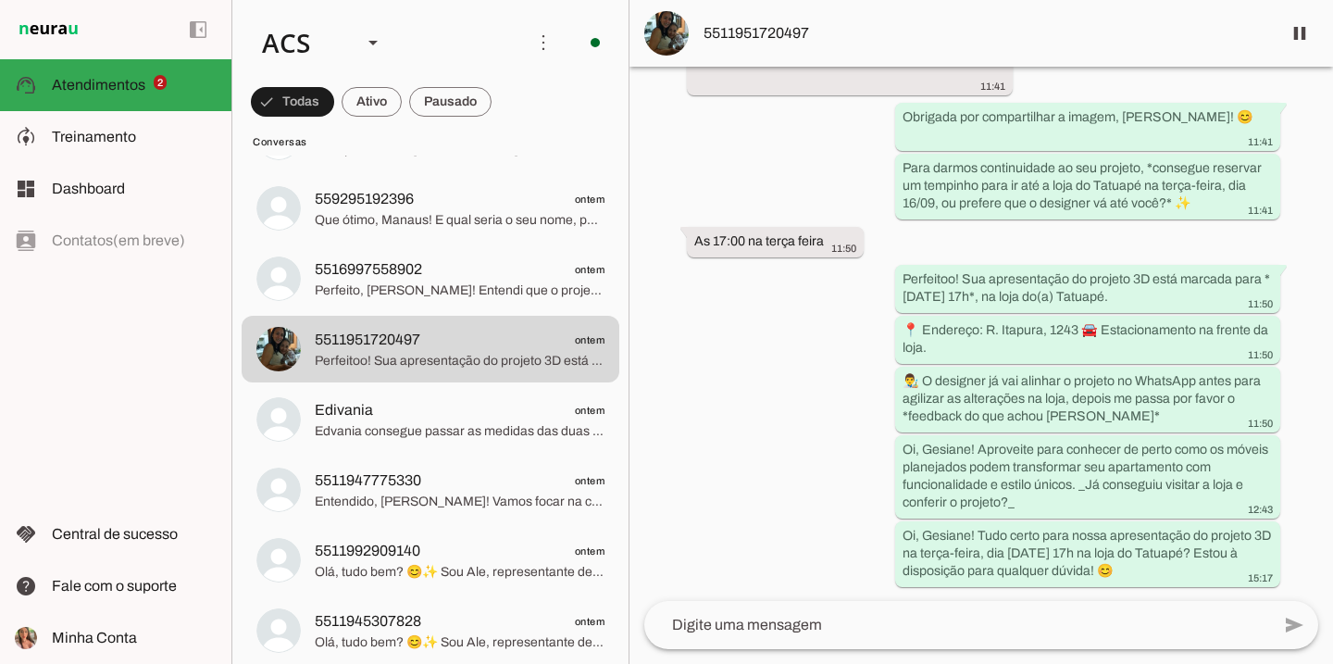
scroll to position [3668, 0]
drag, startPoint x: 814, startPoint y: 30, endPoint x: 720, endPoint y: 29, distance: 93.5
click at [720, 29] on span "5511951720497" at bounding box center [985, 33] width 563 height 22
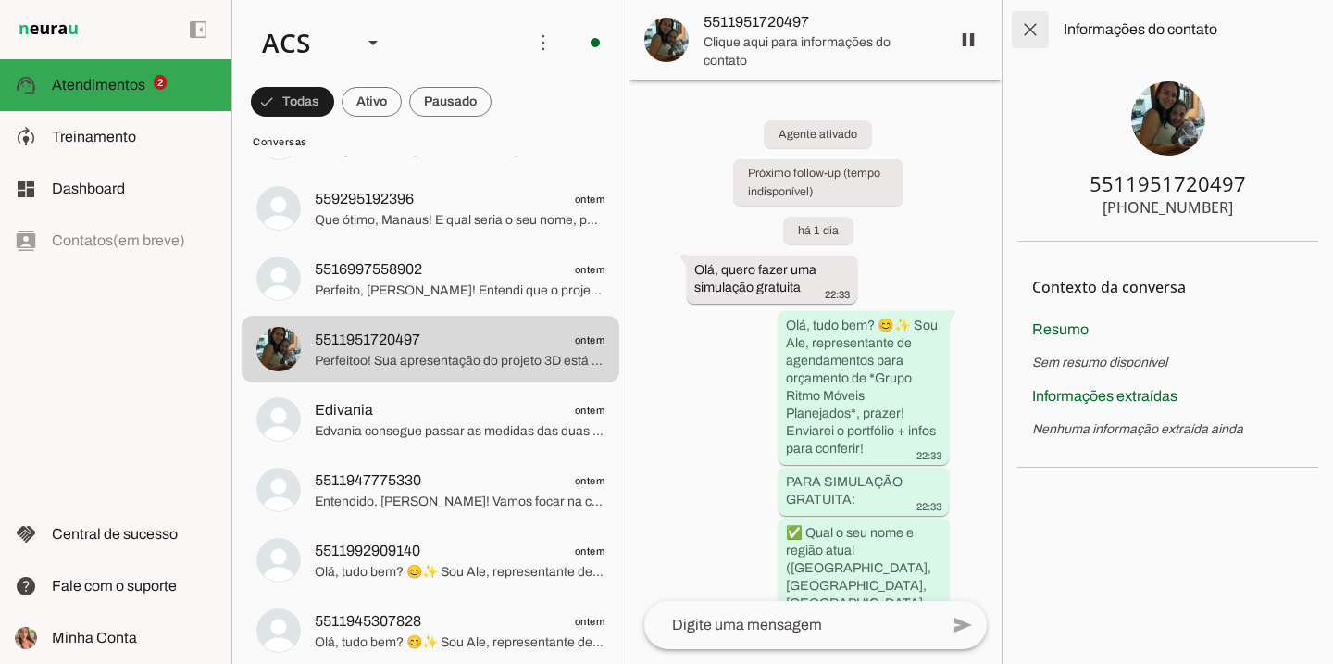
click at [1034, 37] on span at bounding box center [1030, 29] width 44 height 44
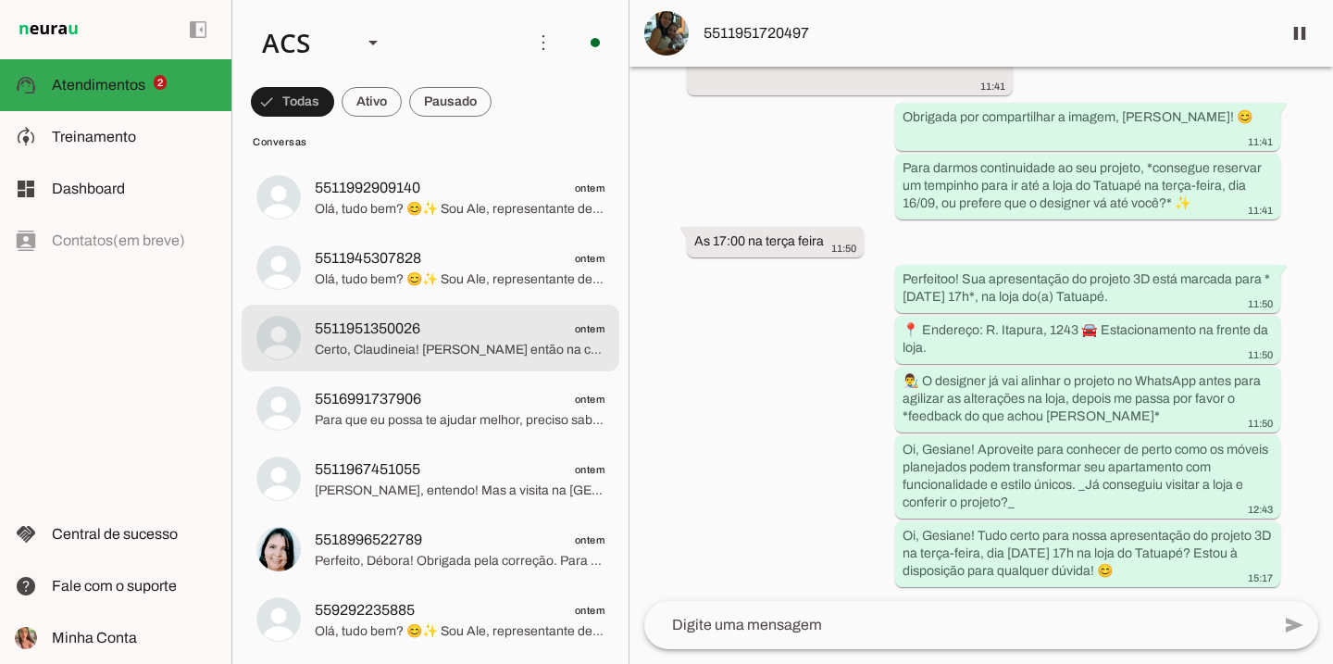
scroll to position [4427, 0]
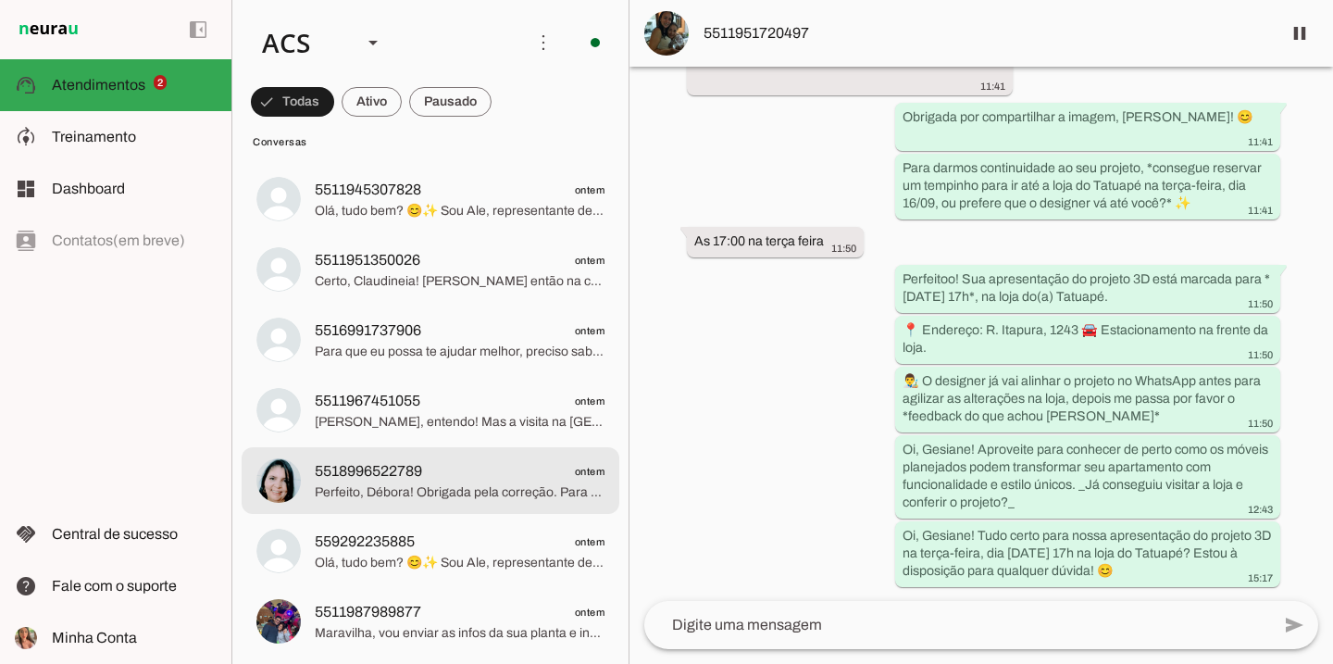
click at [515, 483] on span "Perfeito, Débora! Obrigada pela correção. Para que o designer possa ir até você…" at bounding box center [460, 492] width 290 height 19
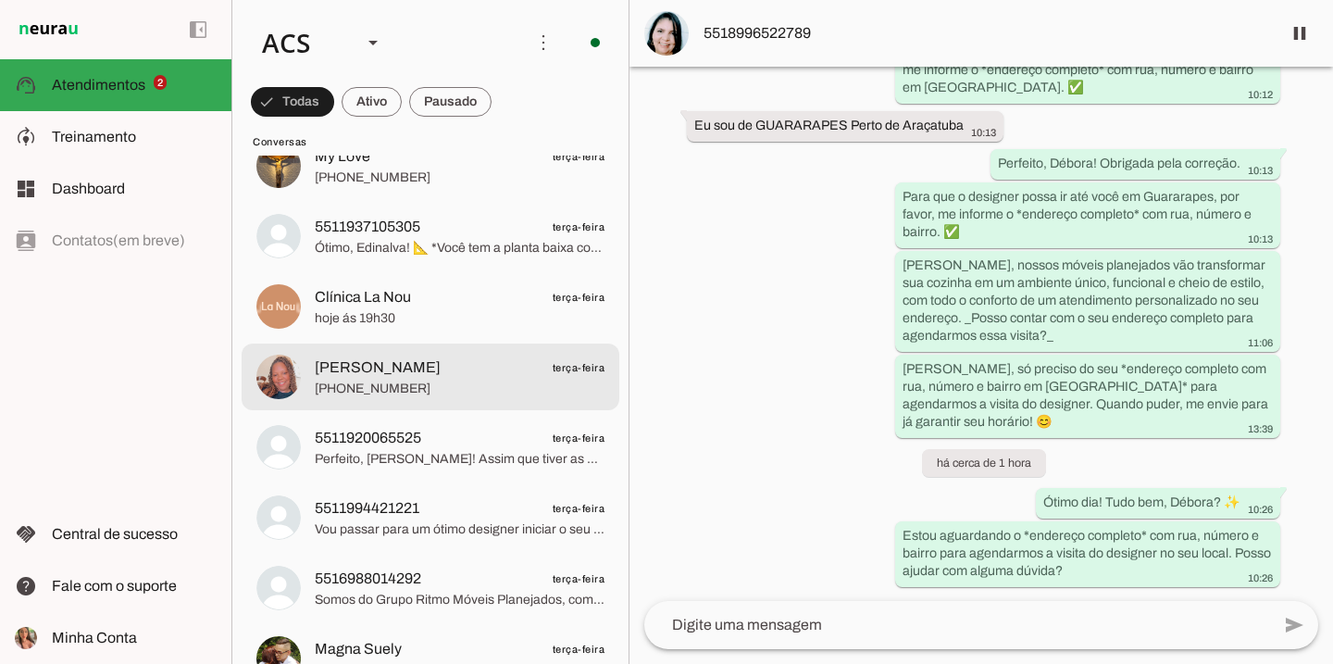
scroll to position [5388, 0]
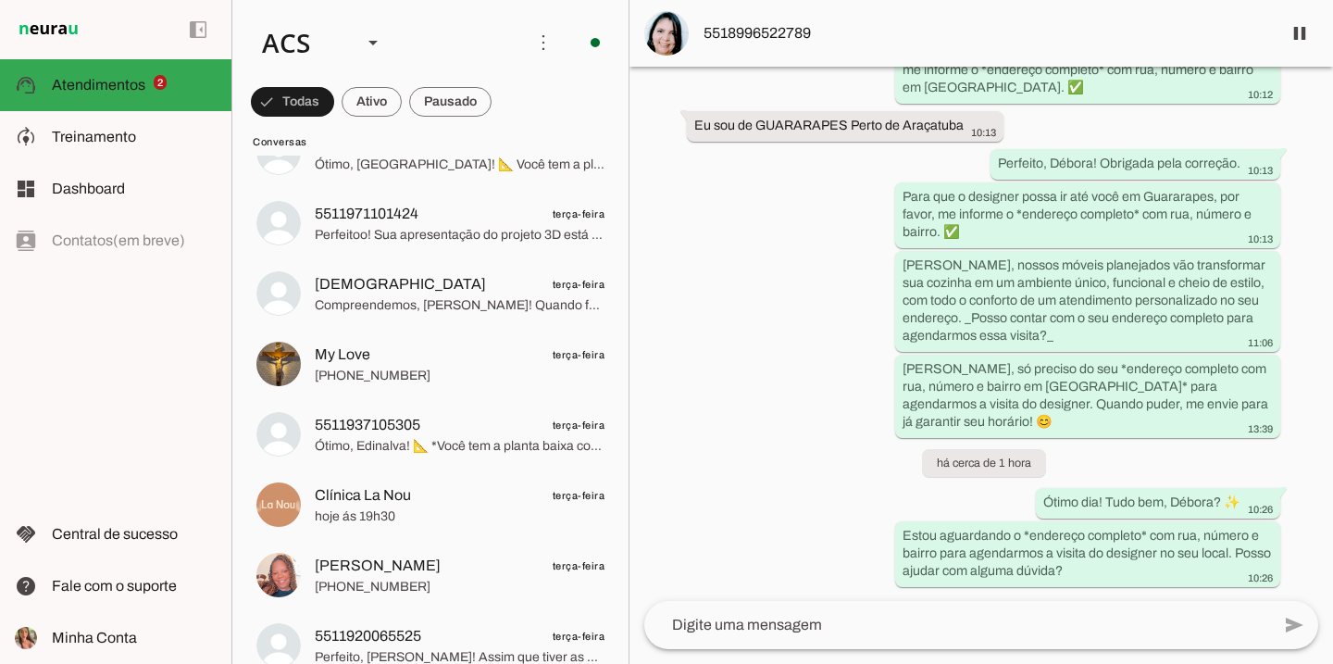
drag, startPoint x: 732, startPoint y: -73, endPoint x: 824, endPoint y: -97, distance: 94.8
click at [824, 0] on html at bounding box center [666, 332] width 1333 height 664
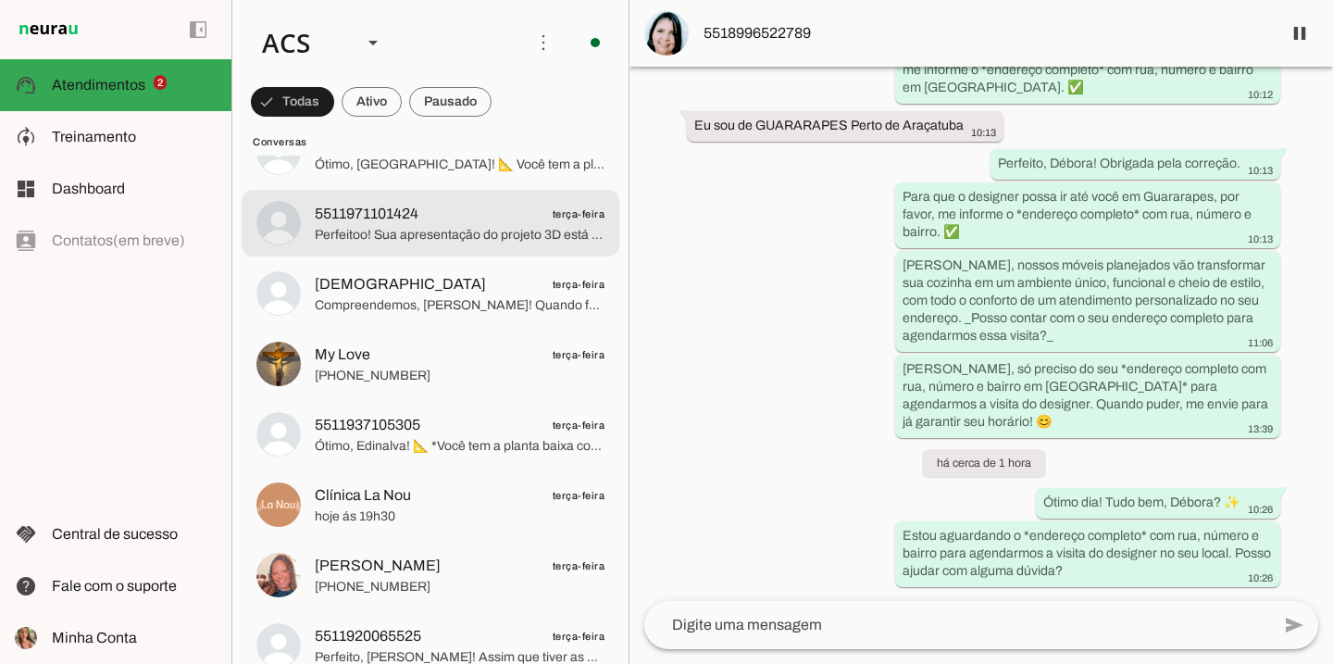
click at [316, 210] on span "5511971101424" at bounding box center [367, 214] width 104 height 22
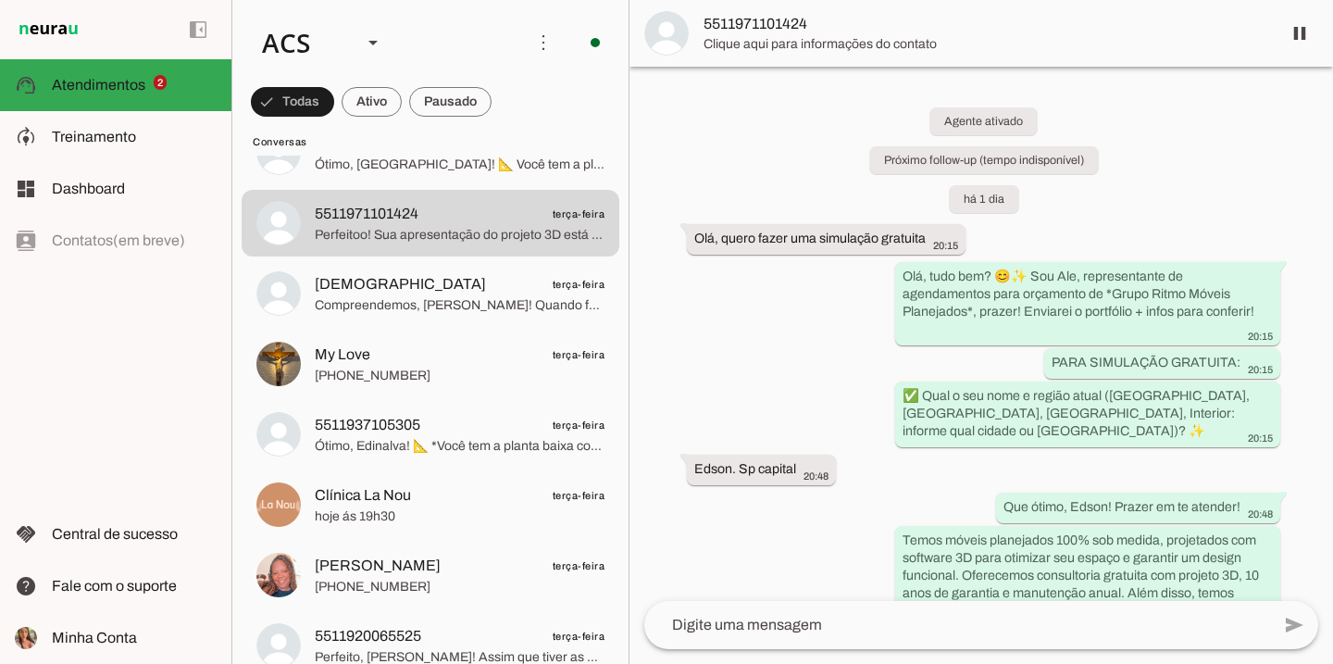
drag, startPoint x: 825, startPoint y: 24, endPoint x: 722, endPoint y: 24, distance: 102.8
click at [722, 24] on span "5511971101424" at bounding box center [985, 24] width 563 height 22
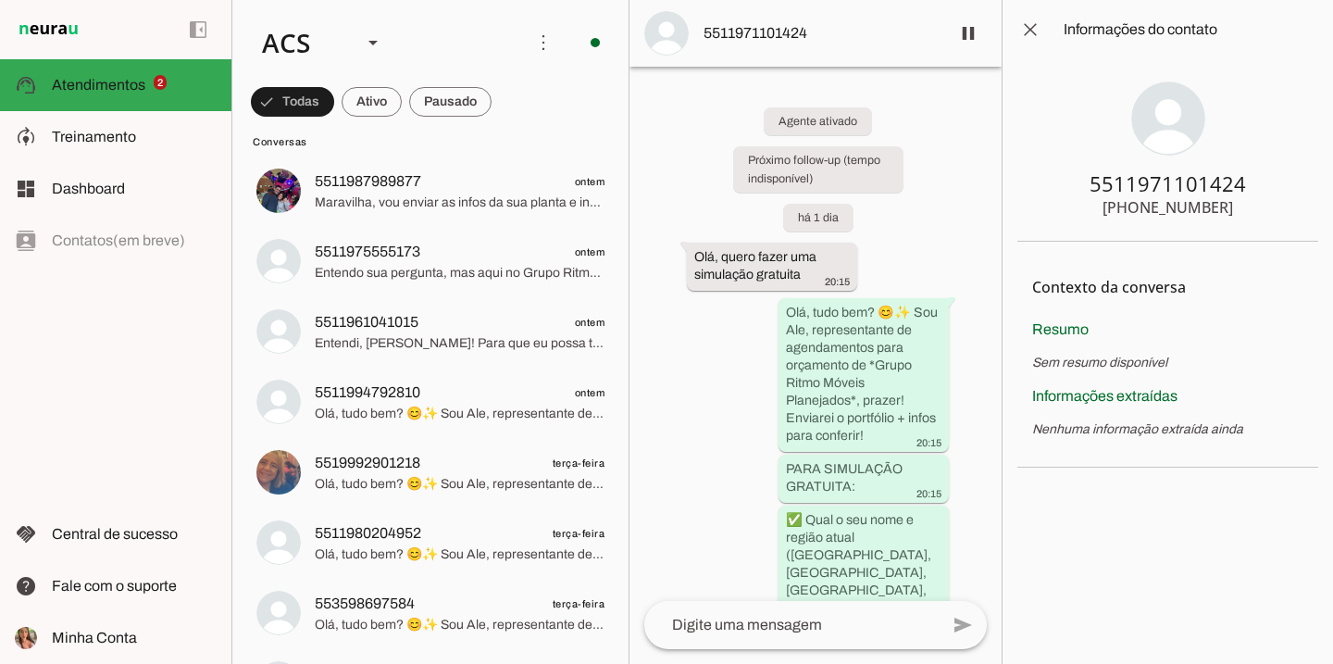
scroll to position [4812, 0]
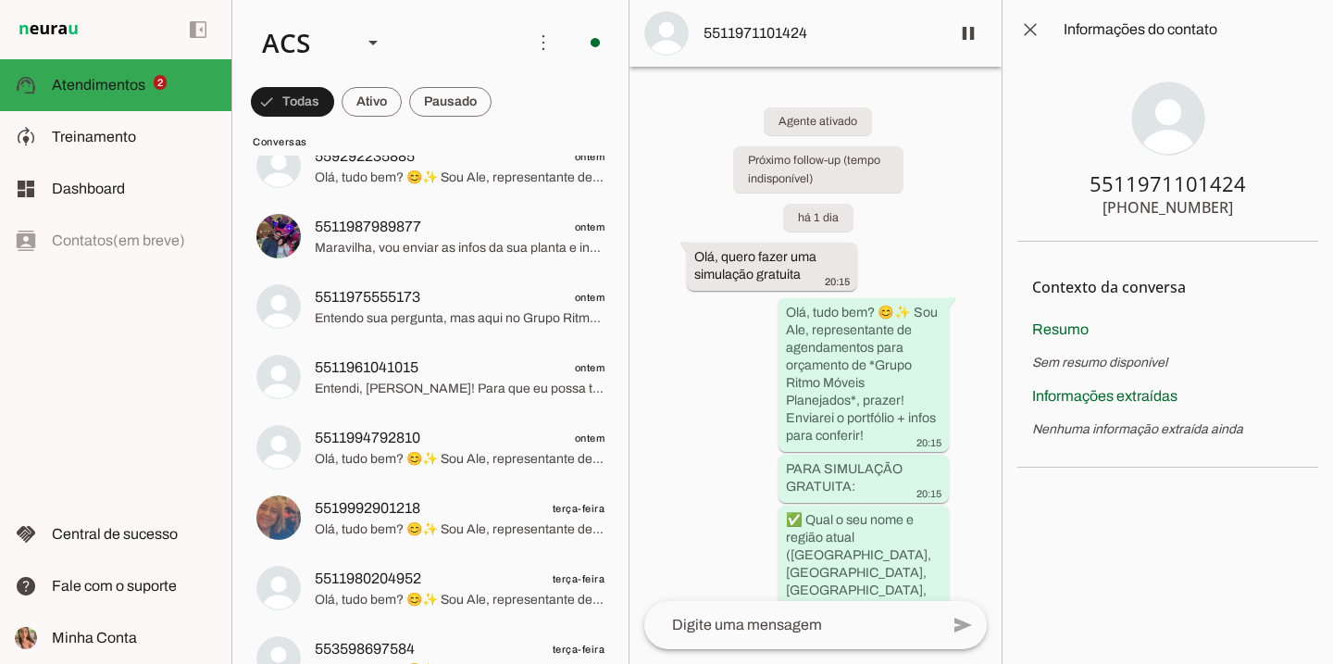
click at [532, 54] on div "left_panel_open left_panel_close" at bounding box center [543, 42] width 22 height 22
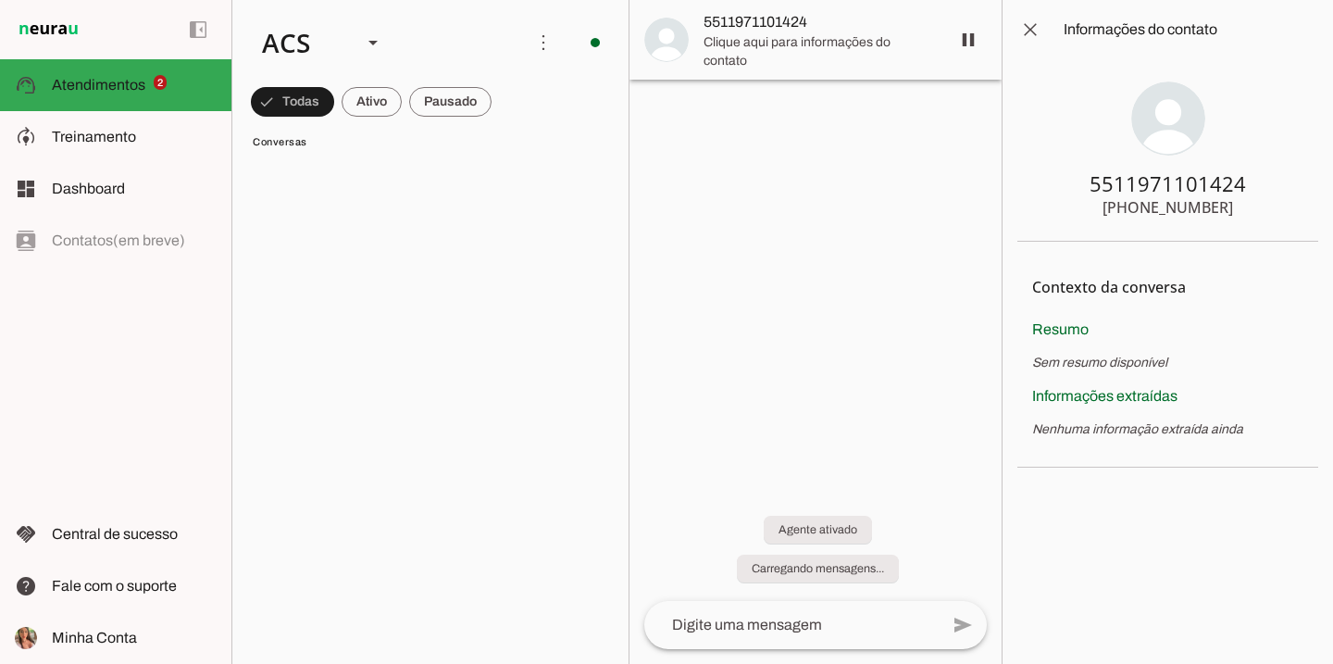
scroll to position [0, 0]
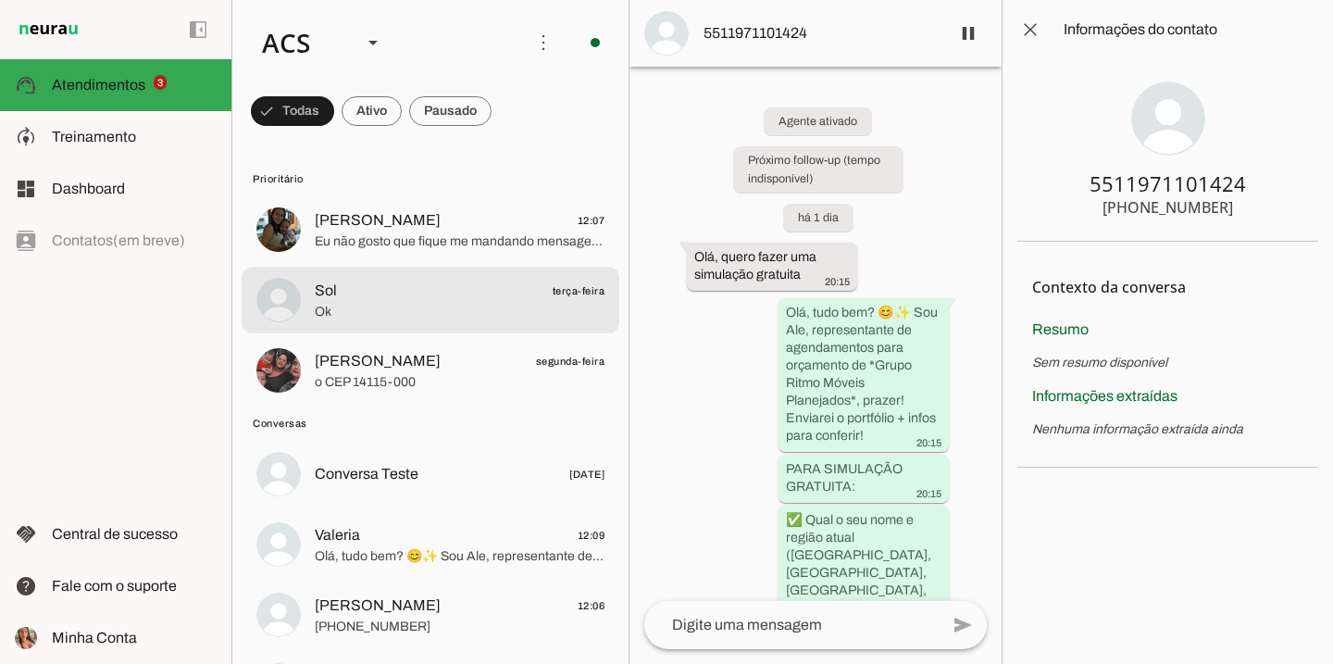
click at [414, 276] on md-item "Sol terça-feira Ok" at bounding box center [431, 300] width 378 height 67
